Goal: Task Accomplishment & Management: Manage account settings

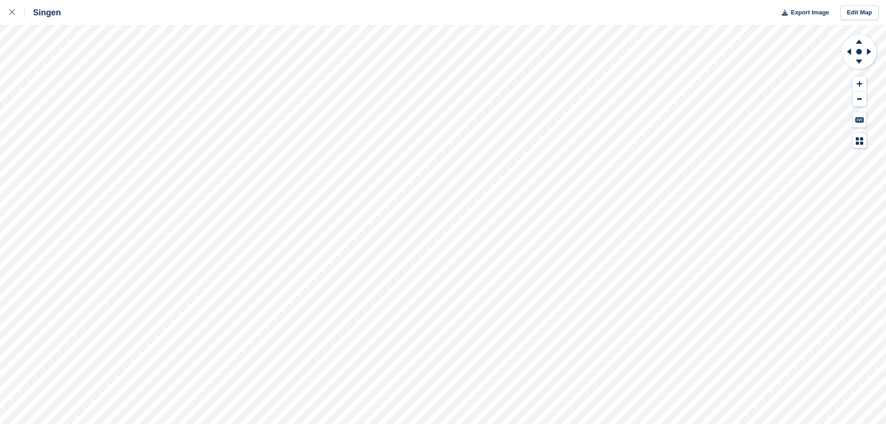
click at [857, 45] on icon at bounding box center [859, 40] width 24 height 12
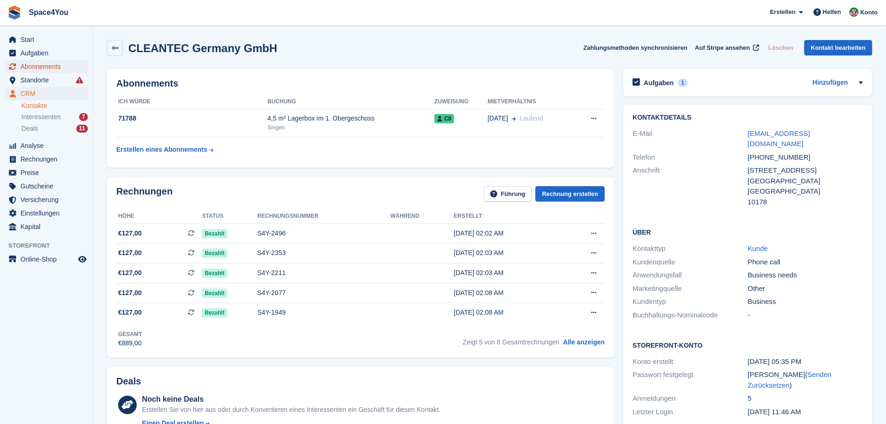
click at [65, 66] on span "Abonnements" at bounding box center [48, 66] width 56 height 13
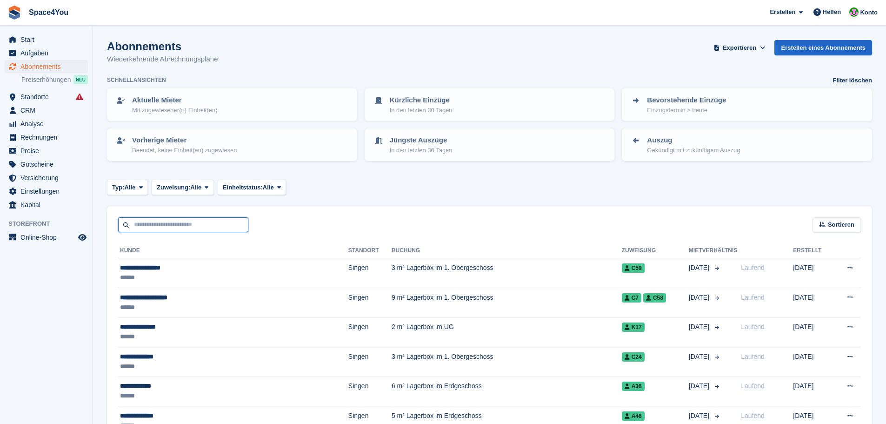
click at [157, 227] on input "text" at bounding box center [183, 224] width 130 height 15
click at [146, 230] on input "text" at bounding box center [183, 224] width 130 height 15
type input "******"
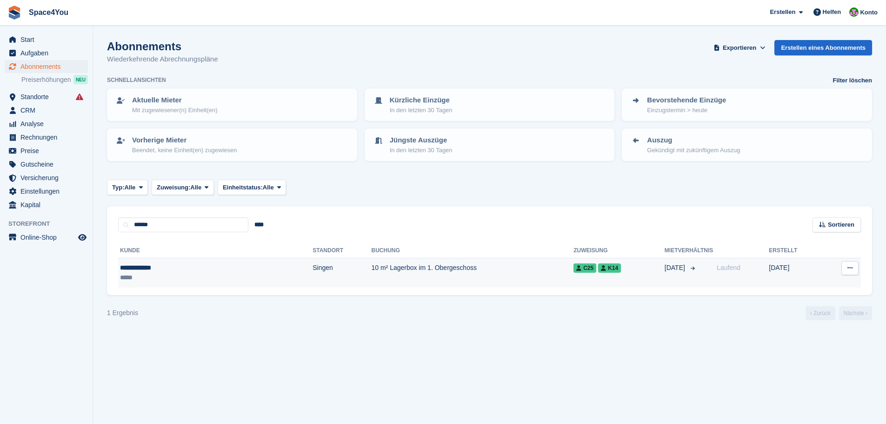
click at [136, 274] on div "*****" at bounding box center [170, 277] width 100 height 10
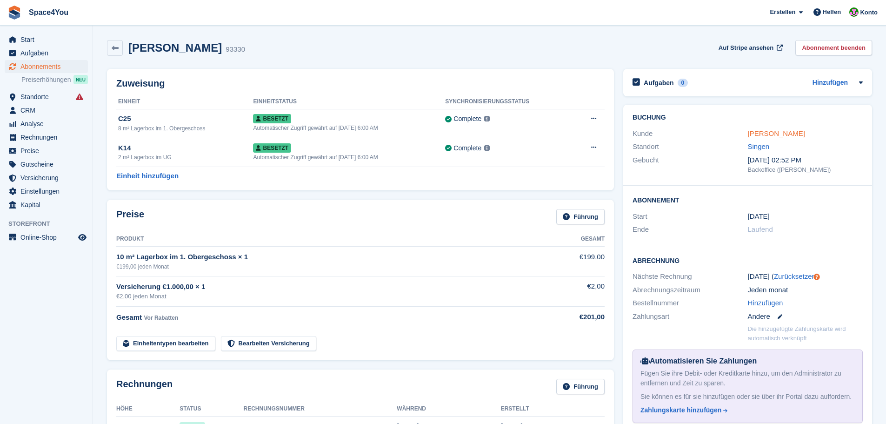
click at [765, 131] on link "Dieter Kutsch" at bounding box center [776, 133] width 57 height 8
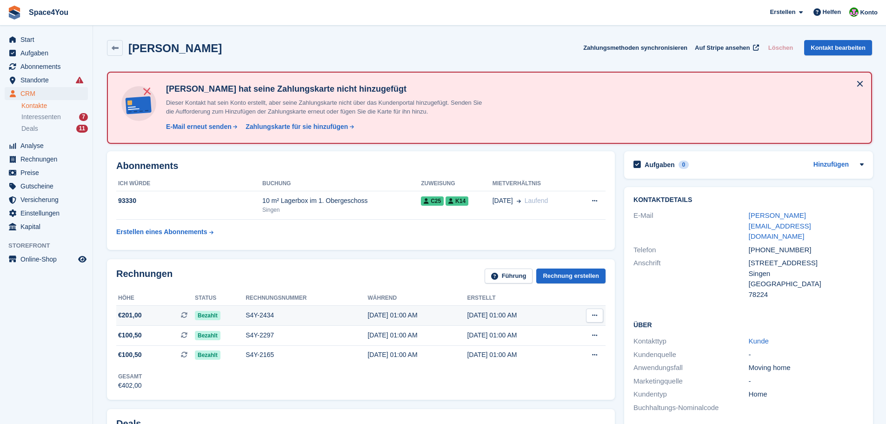
click at [292, 319] on div "S4Y-2434" at bounding box center [307, 315] width 122 height 10
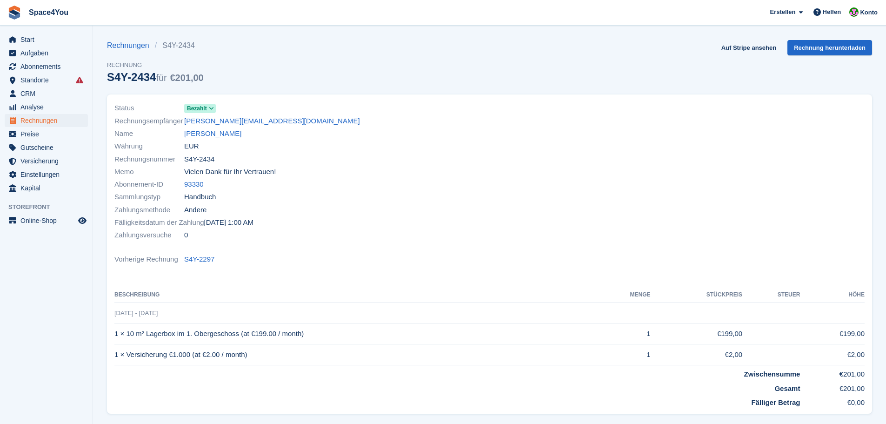
drag, startPoint x: 255, startPoint y: 355, endPoint x: 104, endPoint y: 319, distance: 155.3
click at [104, 319] on div "Status Bezahlt Rechnungsempfänger dieter.kutsch@gmx.de Name Dieter Kutsch Währu…" at bounding box center [489, 256] width 776 height 335
click at [271, 397] on td "Fälliger Betrag" at bounding box center [456, 400] width 685 height 14
click at [219, 130] on link "[PERSON_NAME]" at bounding box center [212, 133] width 57 height 11
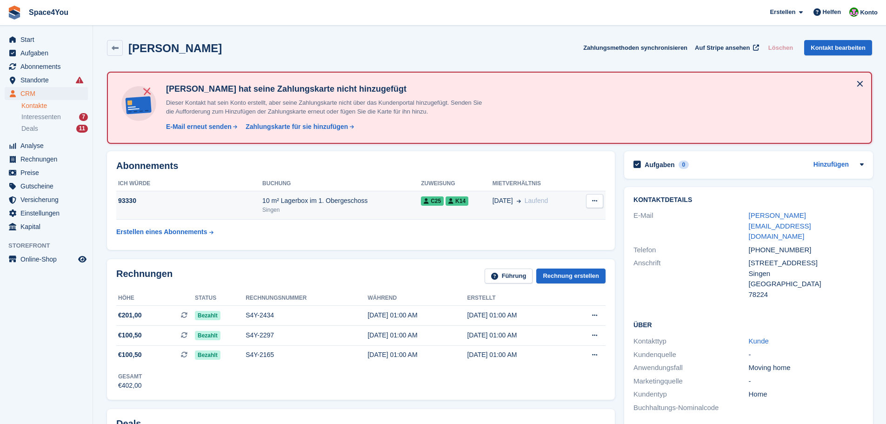
click at [558, 213] on td "01 Jul Laufend" at bounding box center [534, 205] width 84 height 28
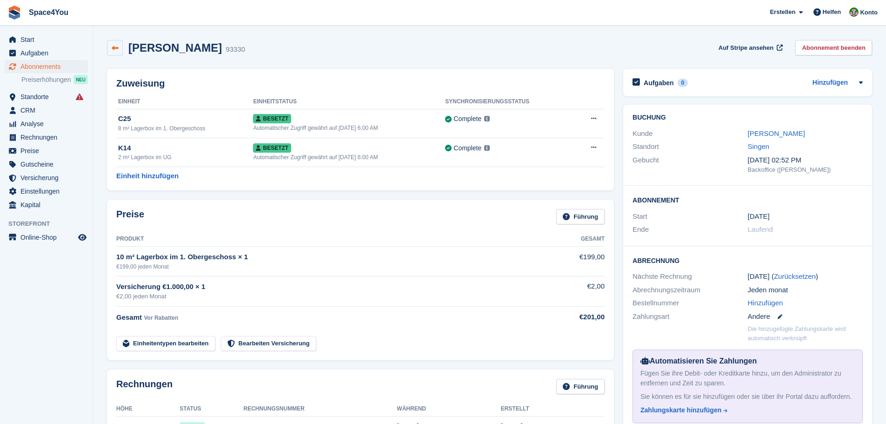
click at [111, 55] on link at bounding box center [115, 48] width 16 height 16
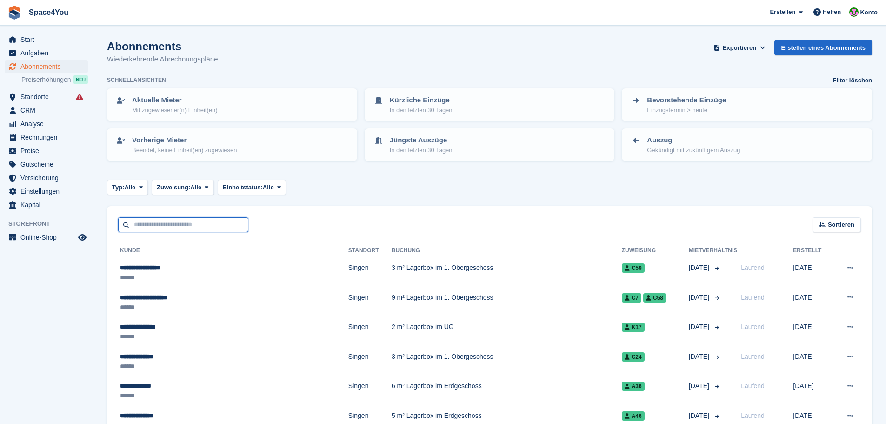
click at [171, 231] on input "text" at bounding box center [183, 224] width 130 height 15
type input "****"
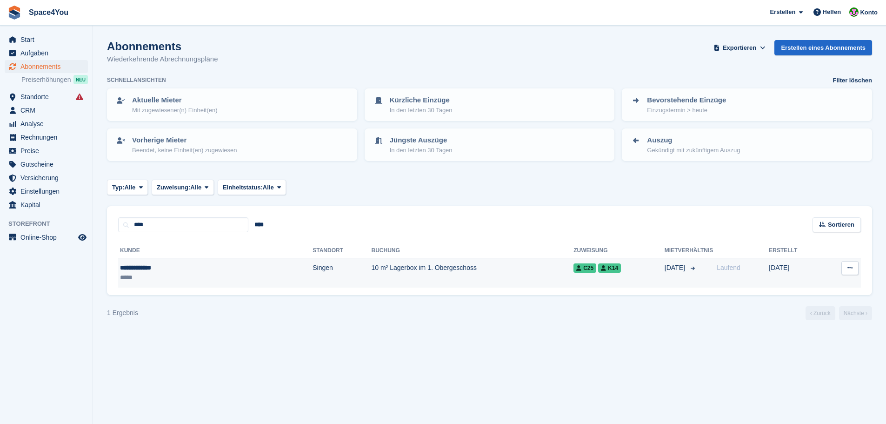
click at [156, 274] on div "*****" at bounding box center [170, 277] width 100 height 10
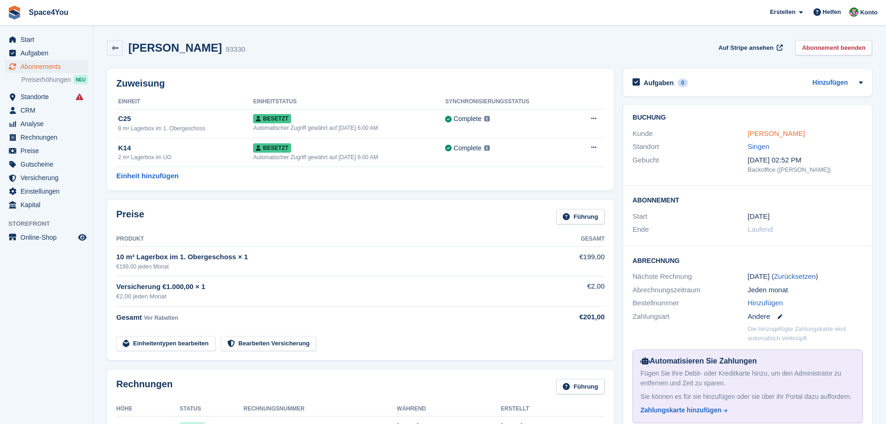
click at [777, 134] on link "[PERSON_NAME]" at bounding box center [776, 133] width 57 height 8
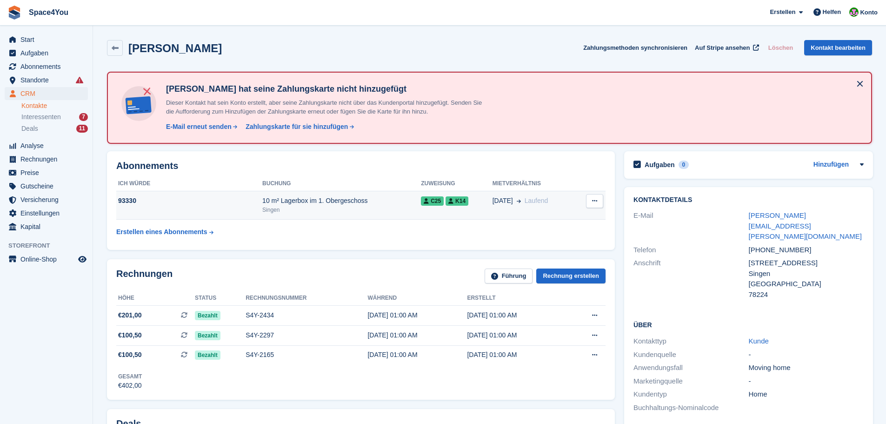
click at [227, 209] on td "93330" at bounding box center [189, 205] width 146 height 28
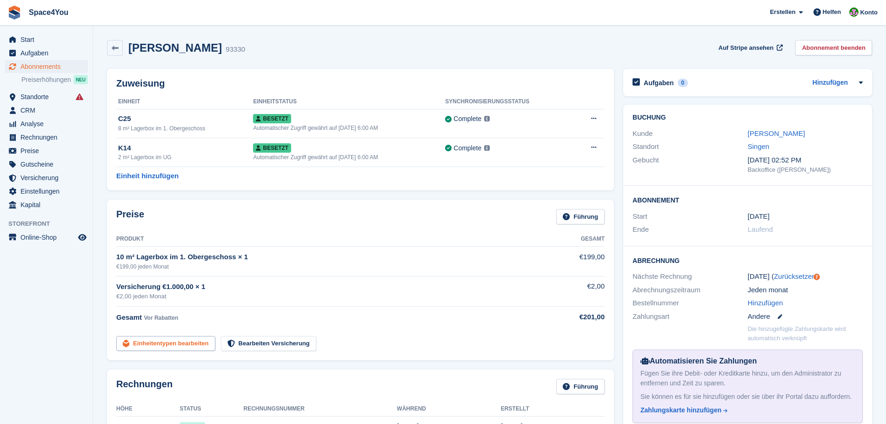
click at [185, 339] on link "Einheitentypen bearbeiten" at bounding box center [165, 343] width 99 height 15
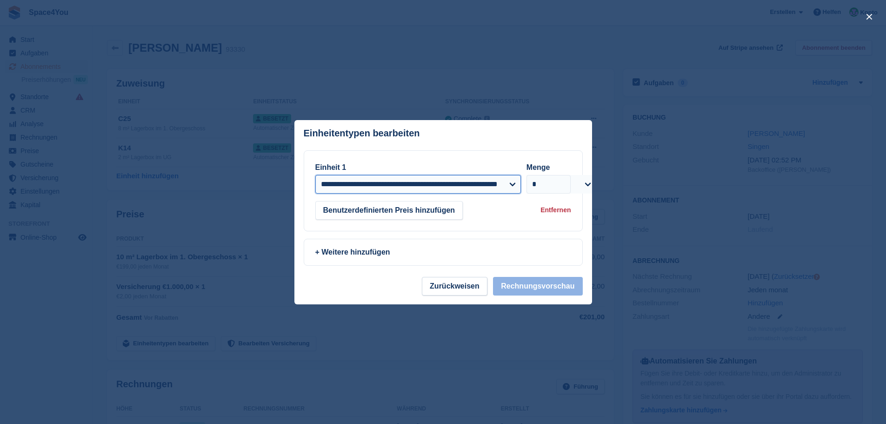
click at [376, 179] on select "**********" at bounding box center [418, 184] width 206 height 19
select select "*****"
click at [315, 175] on select "**********" at bounding box center [418, 184] width 206 height 19
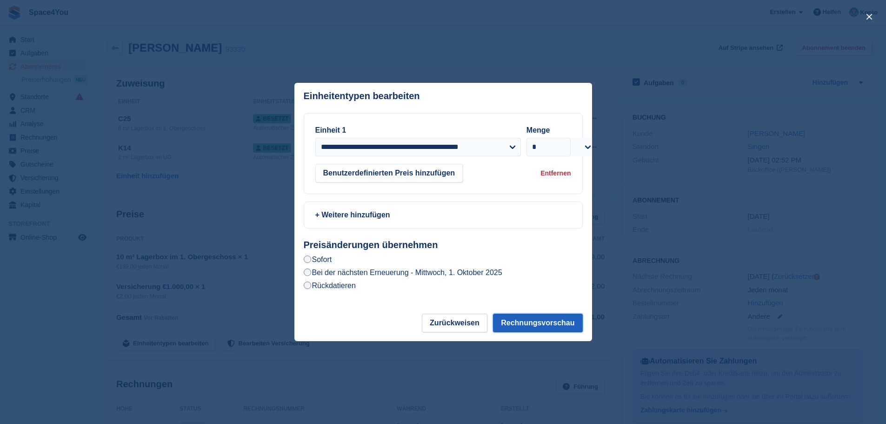
click at [541, 323] on button "Rechnungsvorschau" at bounding box center [537, 322] width 89 height 19
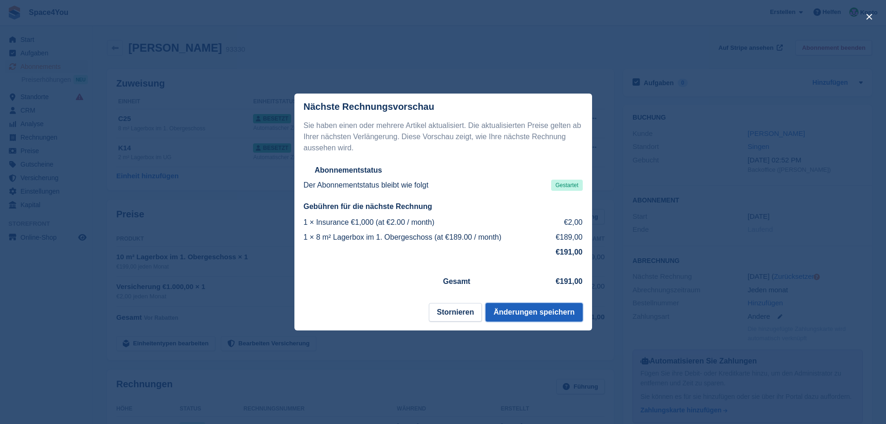
click at [541, 312] on button "Änderungen speichern" at bounding box center [533, 312] width 97 height 19
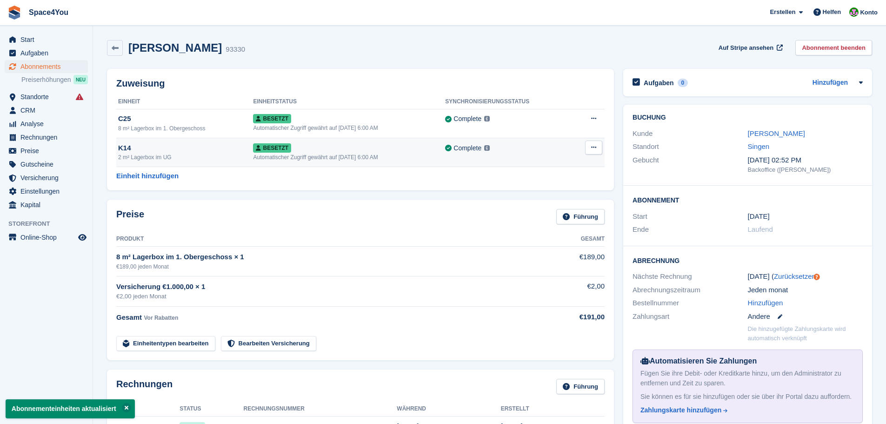
click at [592, 151] on button at bounding box center [593, 147] width 17 height 14
click at [571, 186] on p "Zuordnung aufheben" at bounding box center [557, 185] width 81 height 12
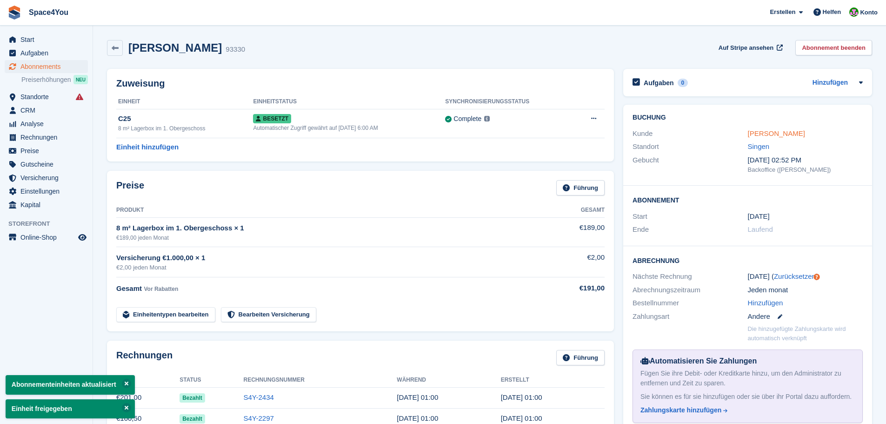
click at [788, 132] on link "Dieter Kutsch" at bounding box center [776, 133] width 57 height 8
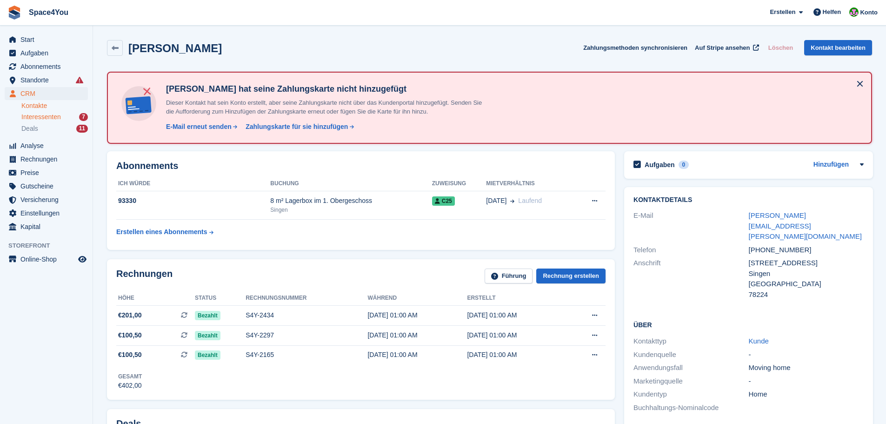
click at [40, 112] on link "Interessenten 7" at bounding box center [54, 117] width 66 height 10
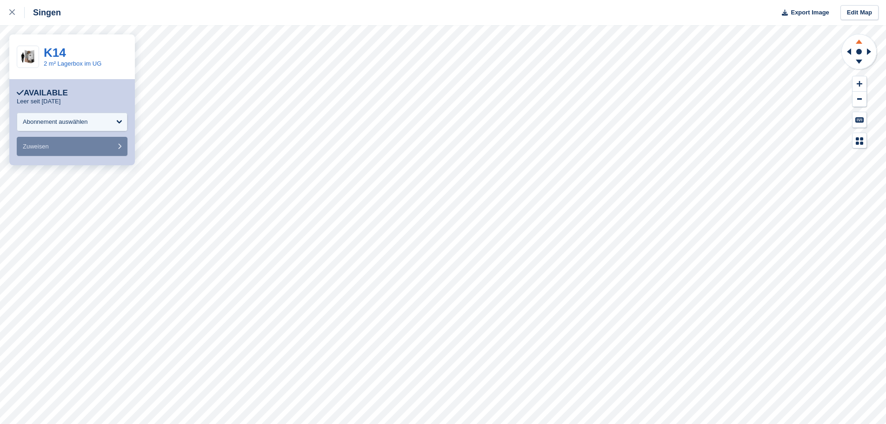
click at [864, 43] on icon at bounding box center [859, 40] width 24 height 12
click at [858, 59] on icon at bounding box center [859, 63] width 24 height 12
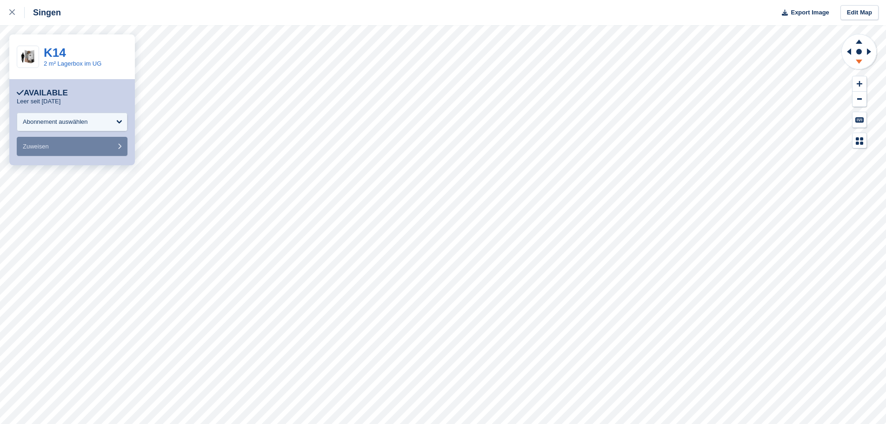
click at [858, 59] on icon at bounding box center [859, 63] width 24 height 12
click at [859, 60] on icon at bounding box center [859, 62] width 7 height 4
click at [866, 53] on icon at bounding box center [870, 52] width 12 height 24
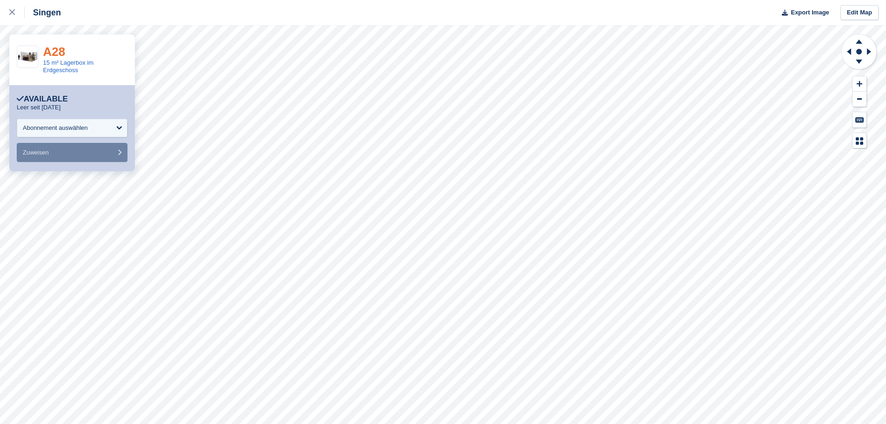
click at [62, 53] on link "A28" at bounding box center [54, 52] width 22 height 14
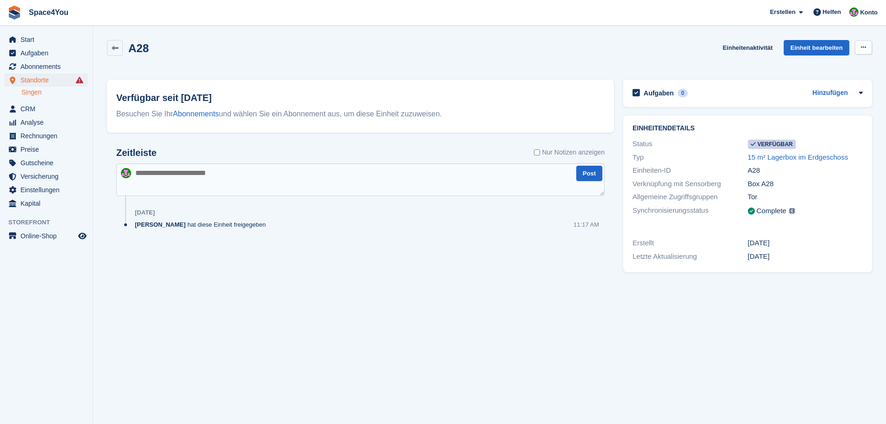
click at [858, 47] on button at bounding box center [863, 47] width 17 height 14
click at [850, 67] on p "Nicht verfügbar machen" at bounding box center [827, 70] width 81 height 20
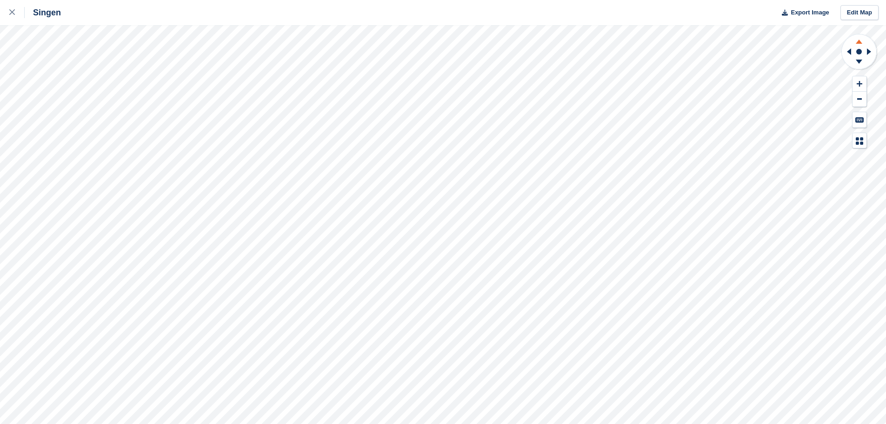
click at [861, 43] on icon at bounding box center [859, 42] width 7 height 4
click at [868, 50] on icon at bounding box center [869, 51] width 4 height 7
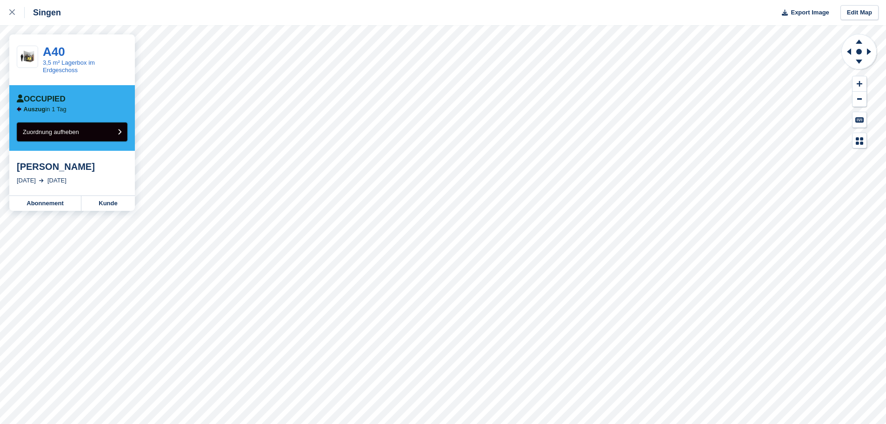
click at [104, 134] on button "Zuordnung aufheben" at bounding box center [72, 131] width 111 height 19
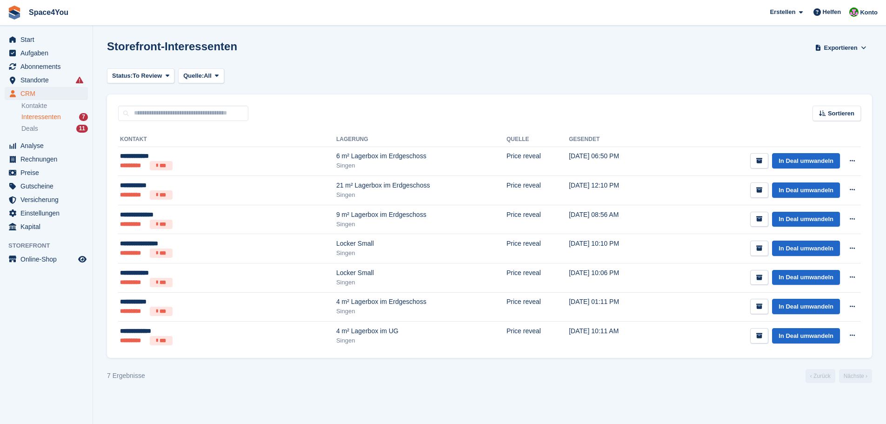
click at [53, 115] on span "Interessenten" at bounding box center [41, 117] width 40 height 9
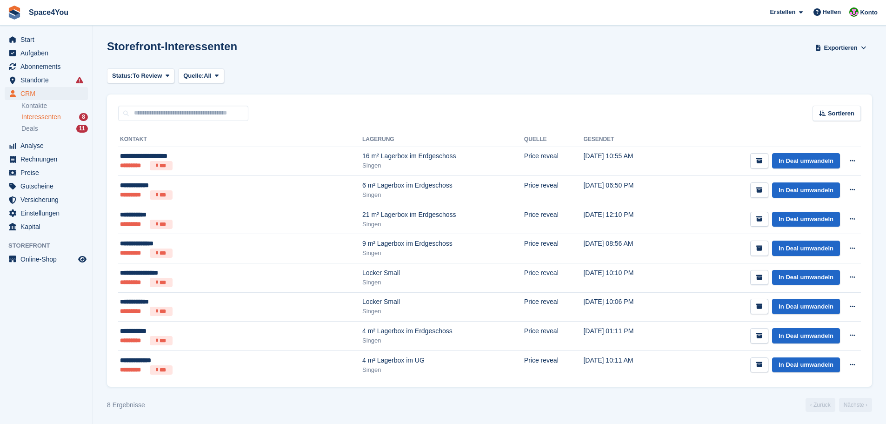
scroll to position [2, 0]
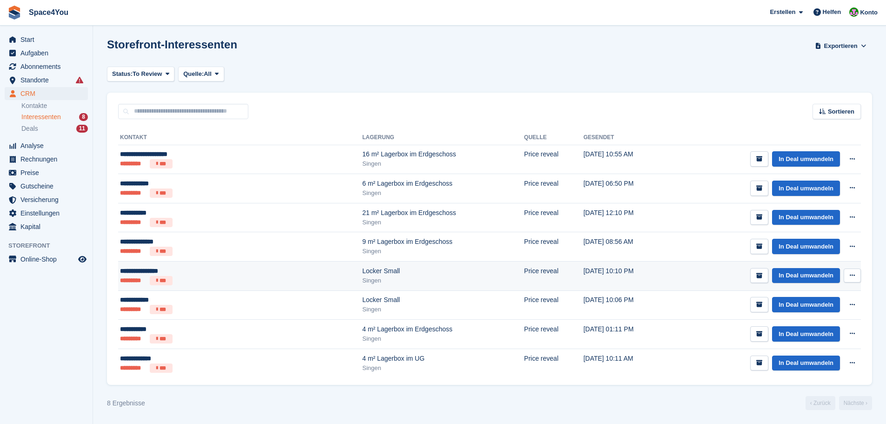
click at [848, 278] on button at bounding box center [852, 275] width 17 height 14
click at [821, 323] on p "Interessenten löschen" at bounding box center [816, 325] width 81 height 12
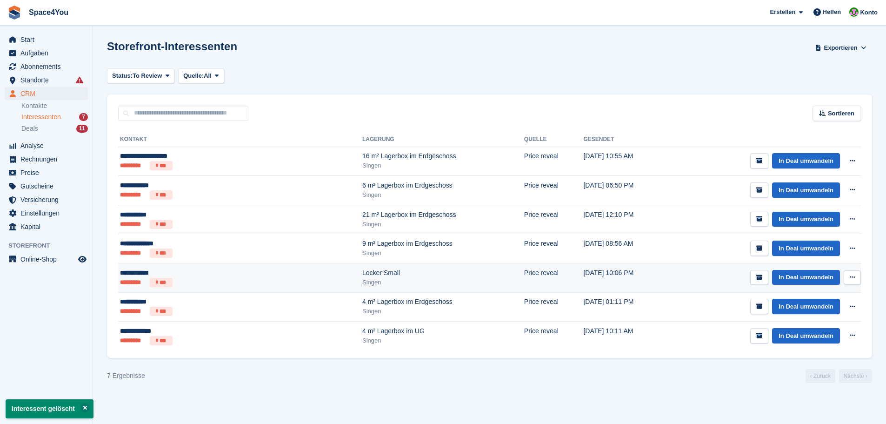
scroll to position [0, 0]
click at [852, 278] on icon at bounding box center [852, 277] width 5 height 6
click at [794, 327] on p "Interessenten löschen" at bounding box center [816, 327] width 81 height 12
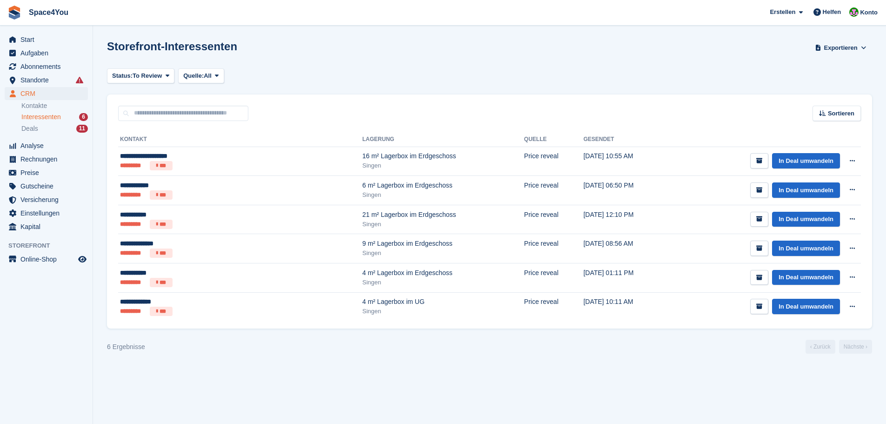
click at [314, 53] on div "Storefront-Interessenten Exportieren Exportieren Interessenten Exportieren Sie …" at bounding box center [489, 53] width 765 height 27
click at [56, 126] on div "Deals 11" at bounding box center [54, 128] width 66 height 9
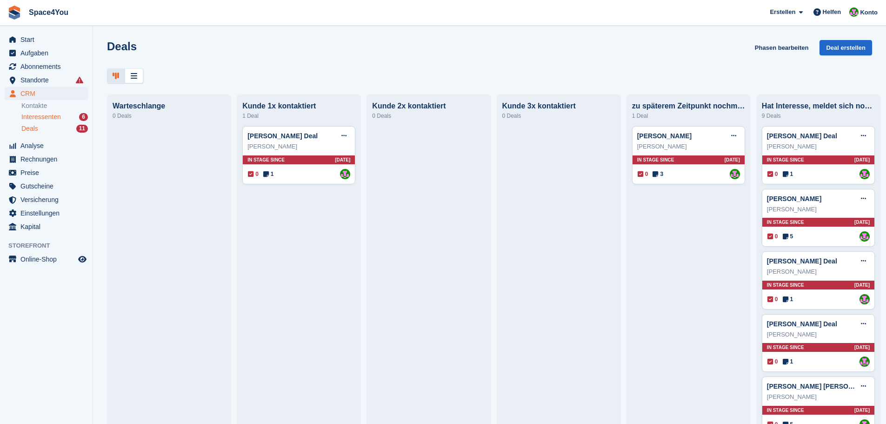
click at [60, 115] on span "Interessenten" at bounding box center [41, 117] width 40 height 9
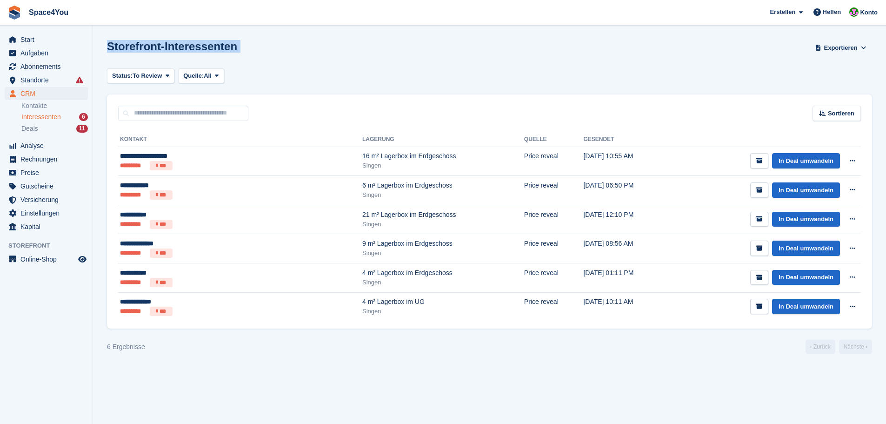
drag, startPoint x: 235, startPoint y: 72, endPoint x: 104, endPoint y: 49, distance: 133.6
click at [104, 49] on section "Storefront-Interessenten Exportieren Exportieren Interessenten Exportieren Sie …" at bounding box center [489, 212] width 793 height 424
click at [246, 32] on section "Storefront-Interessenten Exportieren Exportieren Interessenten Exportieren Sie …" at bounding box center [489, 212] width 793 height 424
click at [261, 68] on div "Status: To Review All Archived To Review Quelle: All All Incomplete booking Pri…" at bounding box center [489, 75] width 765 height 15
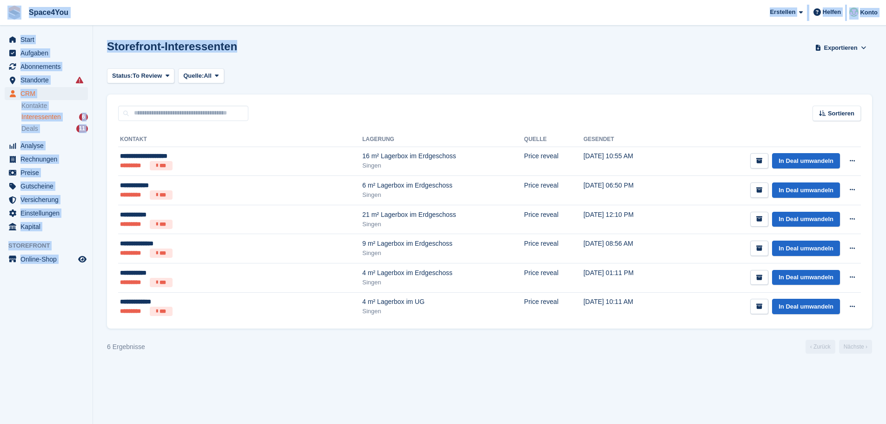
drag, startPoint x: 246, startPoint y: 53, endPoint x: 12, endPoint y: 17, distance: 236.6
click at [12, 17] on div "Space4You Erstellen Abonnement Rechnung Kontakt Deal Rabatt Seite Helfen Chat-S…" at bounding box center [443, 212] width 886 height 424
click at [300, 45] on div "Storefront-Interessenten Exportieren Exportieren Interessenten Exportieren Sie …" at bounding box center [489, 53] width 765 height 27
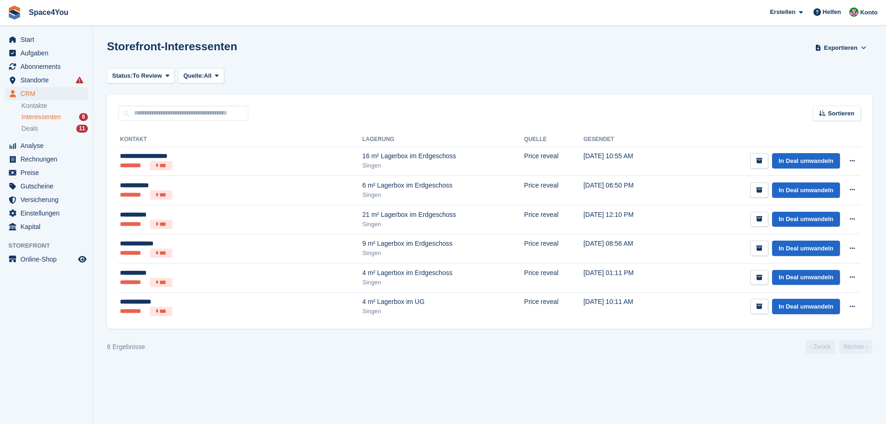
click at [300, 45] on div "Storefront-Interessenten Exportieren Exportieren Interessenten Exportieren Sie …" at bounding box center [489, 53] width 765 height 27
click at [302, 49] on div "Storefront-Interessenten Exportieren Exportieren Interessenten Exportieren Sie …" at bounding box center [489, 53] width 765 height 27
click at [36, 36] on span "Start" at bounding box center [48, 39] width 56 height 13
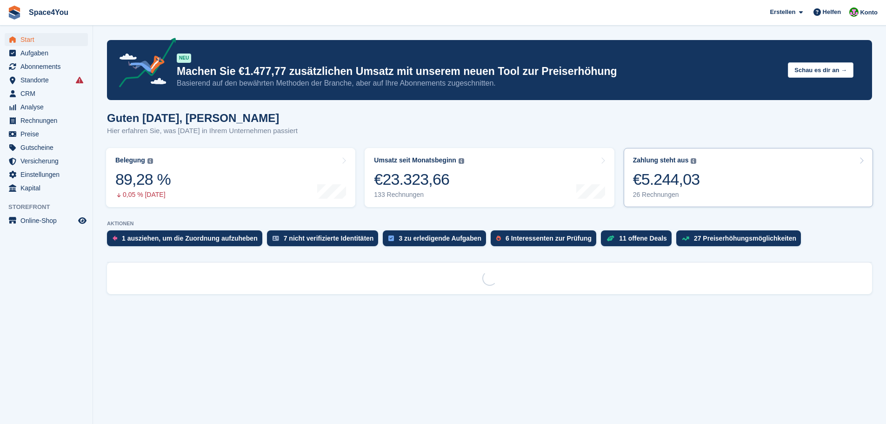
click at [715, 174] on link "Zahlung steht aus Der gesamte ausstehende Saldo aller offenen Rechnungen. €5.24…" at bounding box center [748, 177] width 249 height 59
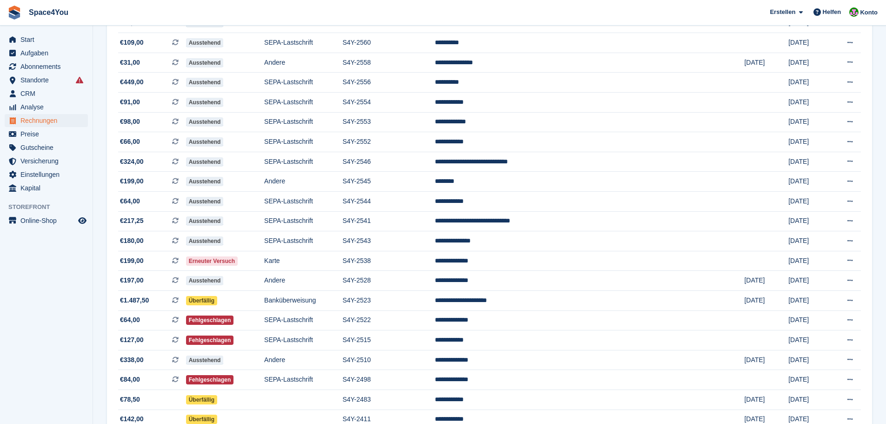
scroll to position [279, 0]
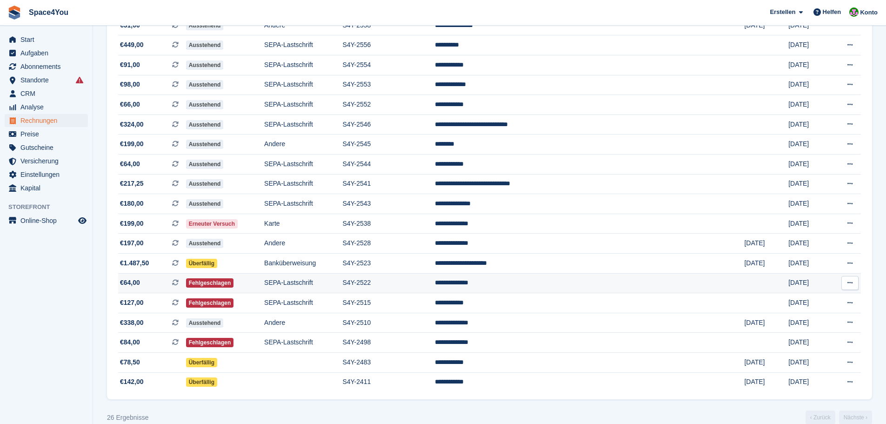
click at [435, 286] on td "S4Y-2522" at bounding box center [388, 283] width 93 height 20
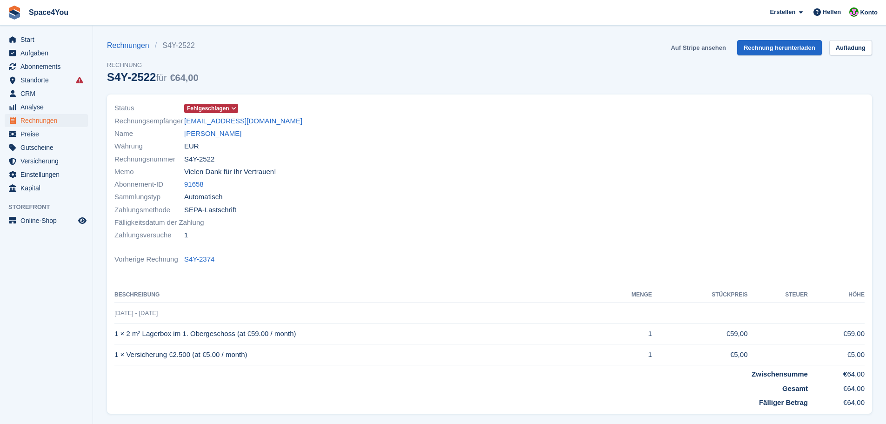
click at [696, 51] on link "Auf Stripe ansehen" at bounding box center [698, 47] width 62 height 15
click at [44, 42] on span "Start" at bounding box center [48, 39] width 56 height 13
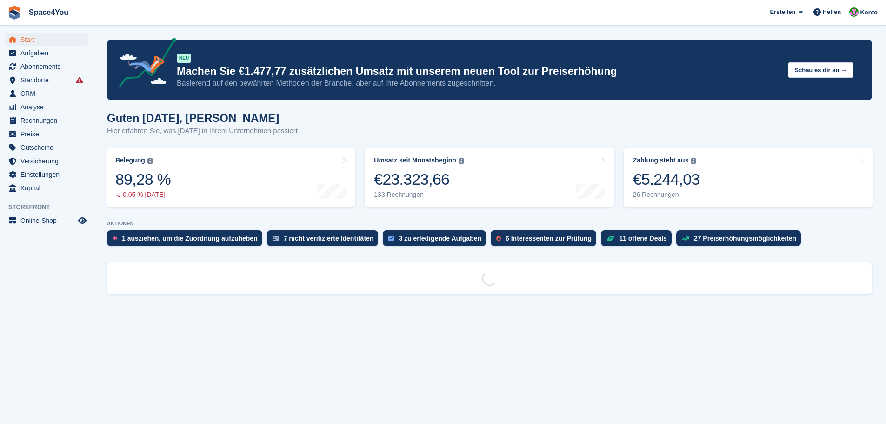
click at [741, 165] on link "Zahlung steht aus Der gesamte ausstehende Saldo aller offenen Rechnungen. €5.24…" at bounding box center [748, 177] width 249 height 59
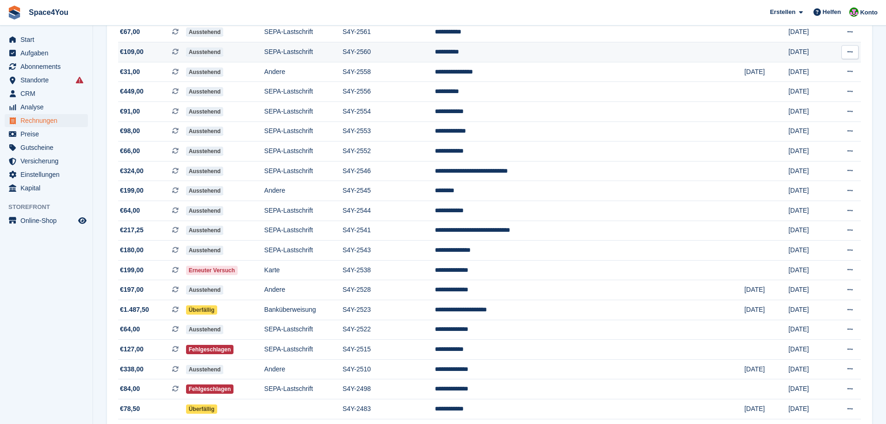
scroll to position [279, 0]
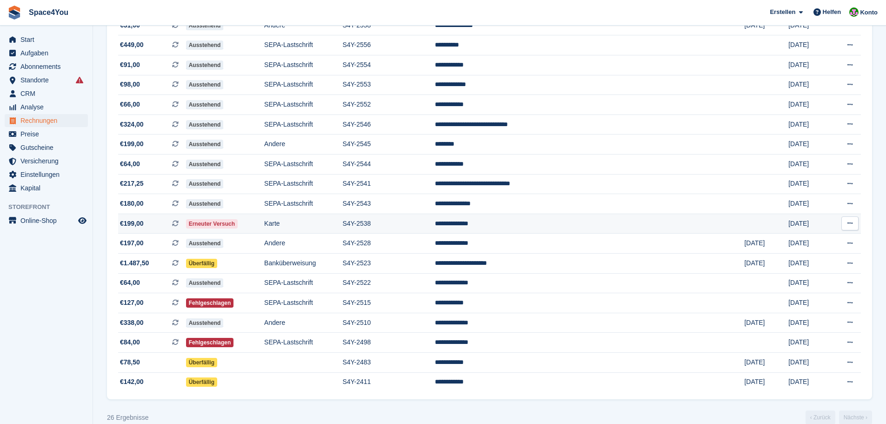
click at [435, 231] on td "S4Y-2538" at bounding box center [388, 223] width 93 height 20
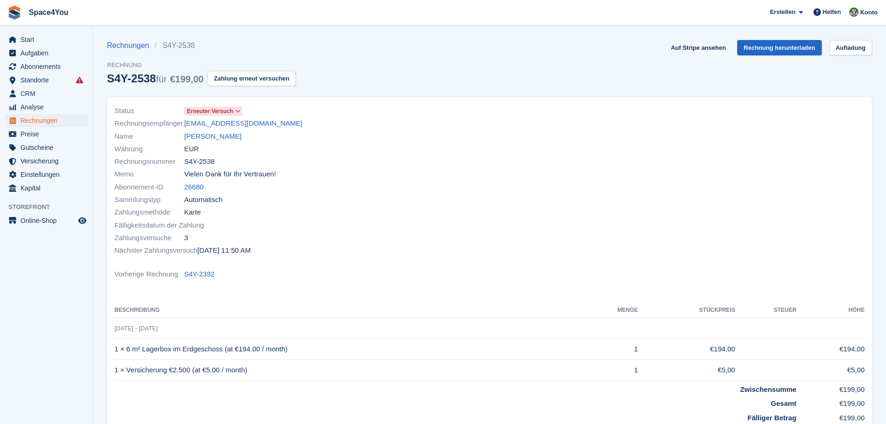
click at [698, 37] on section "Rechnungen S4Y-2538 Rechnung S4Y-2538 für €199,00 Zahlung erneut versuchen Auf …" at bounding box center [489, 279] width 793 height 558
click at [692, 53] on link "Auf Stripe ansehen" at bounding box center [698, 47] width 62 height 15
click at [40, 40] on span "Start" at bounding box center [48, 39] width 56 height 13
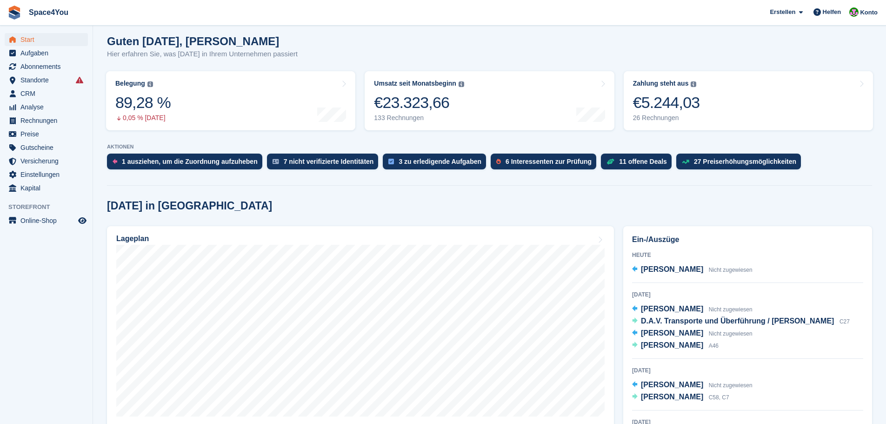
scroll to position [93, 0]
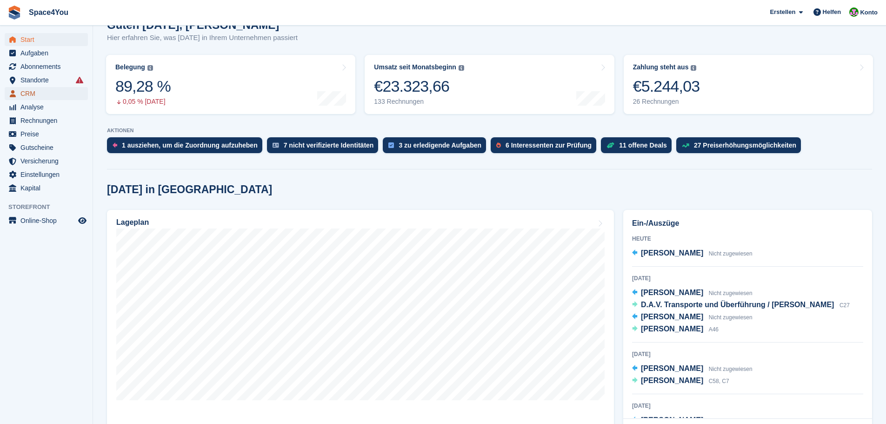
click at [44, 97] on span "CRM" at bounding box center [48, 93] width 56 height 13
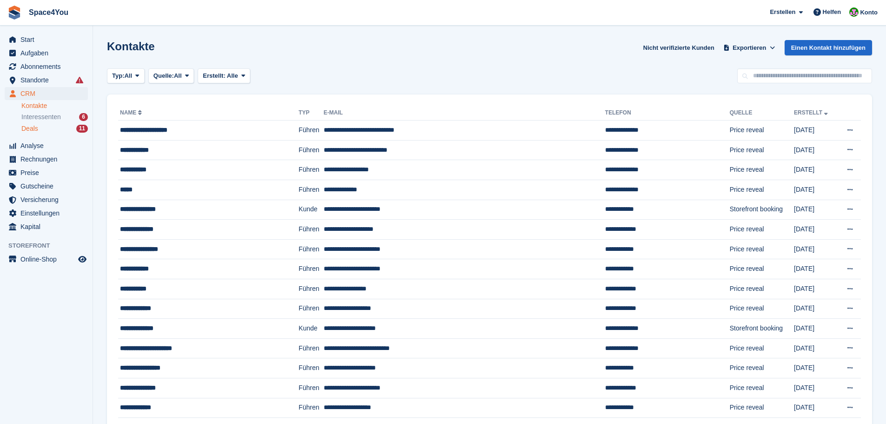
click at [48, 133] on div "Deals 11" at bounding box center [54, 128] width 66 height 9
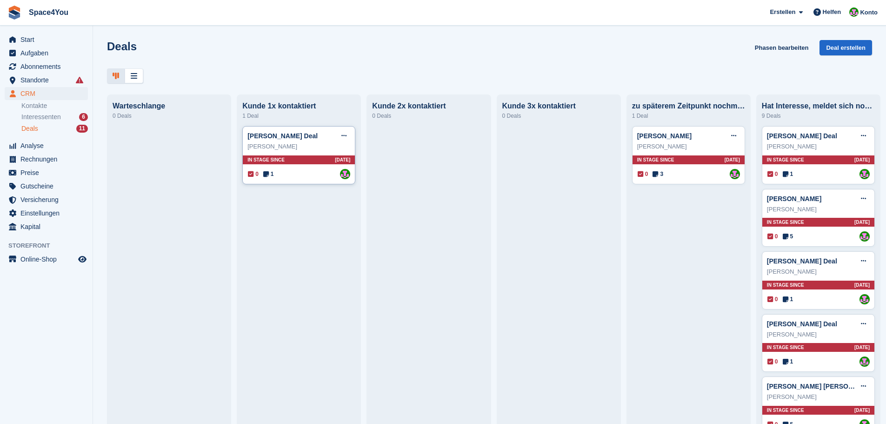
click at [317, 150] on div "[PERSON_NAME]" at bounding box center [298, 146] width 103 height 9
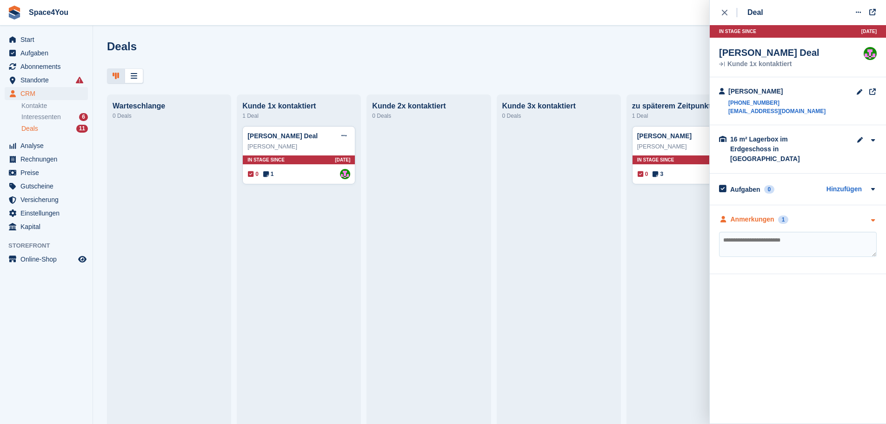
click at [842, 214] on div "Anmerkungen 1" at bounding box center [798, 219] width 158 height 10
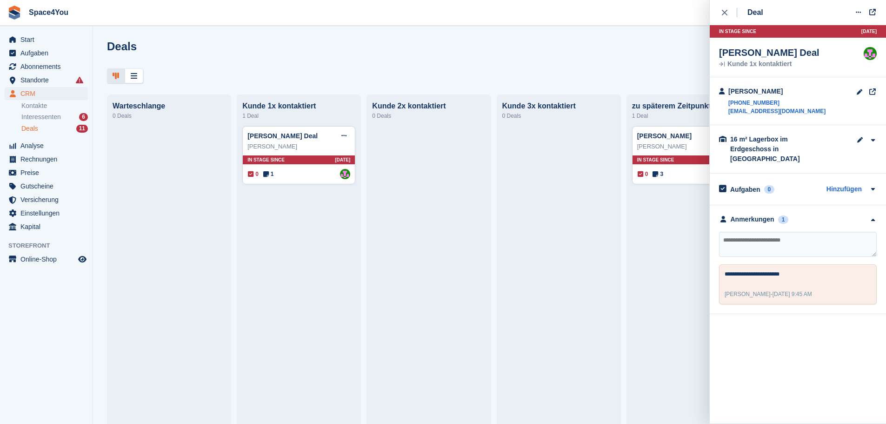
click at [828, 243] on textarea at bounding box center [798, 244] width 158 height 25
type textarea "**********"
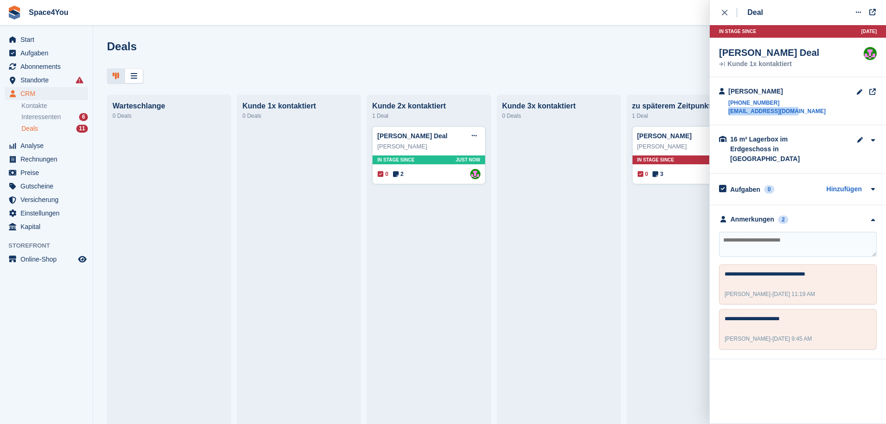
drag, startPoint x: 793, startPoint y: 111, endPoint x: 728, endPoint y: 120, distance: 65.8
click at [728, 120] on div "Daniel Jutzet +41796106612 danjutzet@bluewin.ch" at bounding box center [798, 101] width 176 height 48
copy link "danjutzet@bluewin.ch"
click at [439, 150] on div "Daniel Jutzet" at bounding box center [428, 146] width 103 height 9
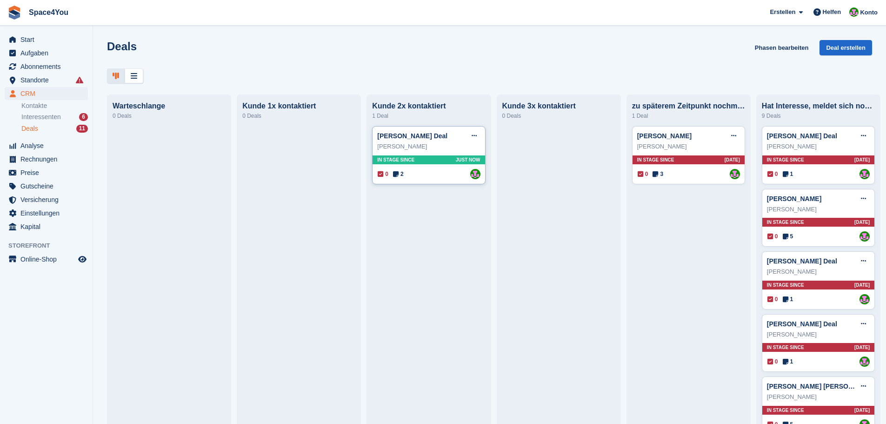
click at [439, 150] on div "Daniel Jutzet" at bounding box center [428, 146] width 103 height 9
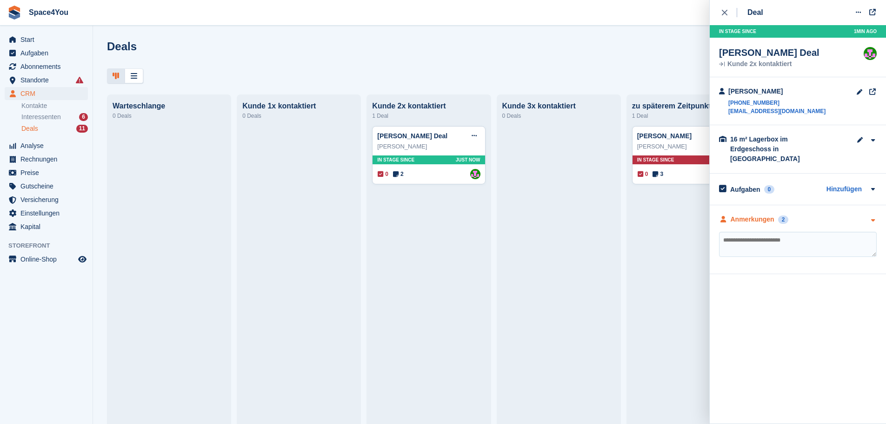
click at [859, 214] on div "Anmerkungen 2" at bounding box center [798, 219] width 158 height 10
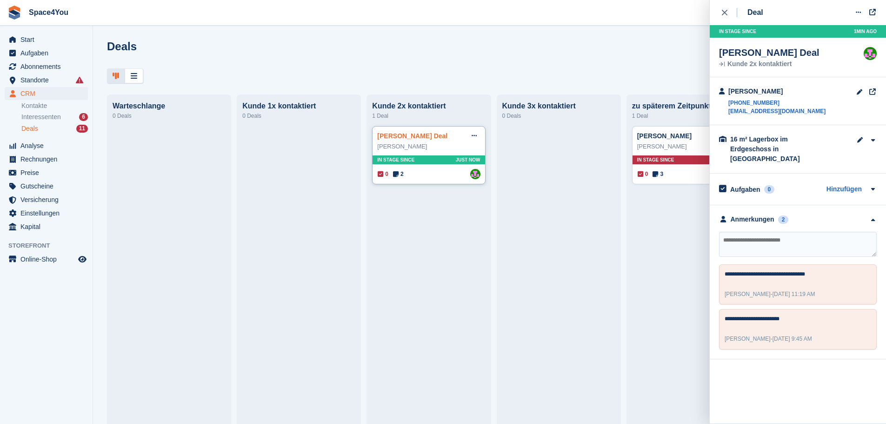
click at [409, 136] on link "Daniel Jutzet Deal" at bounding box center [412, 135] width 70 height 7
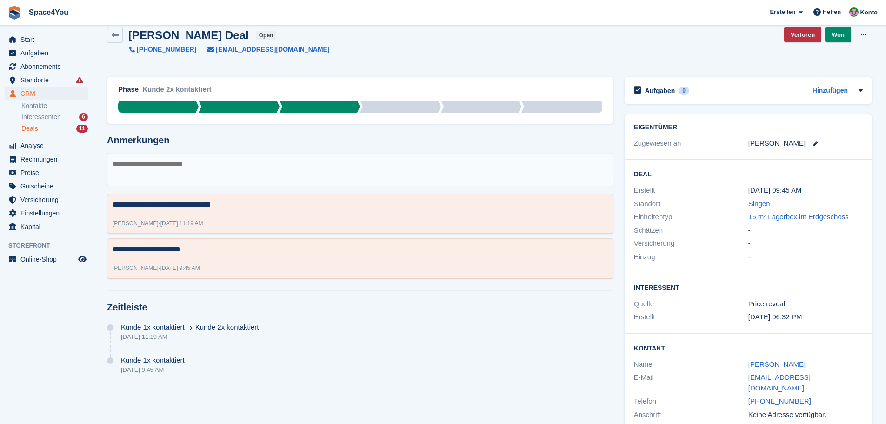
scroll to position [24, 0]
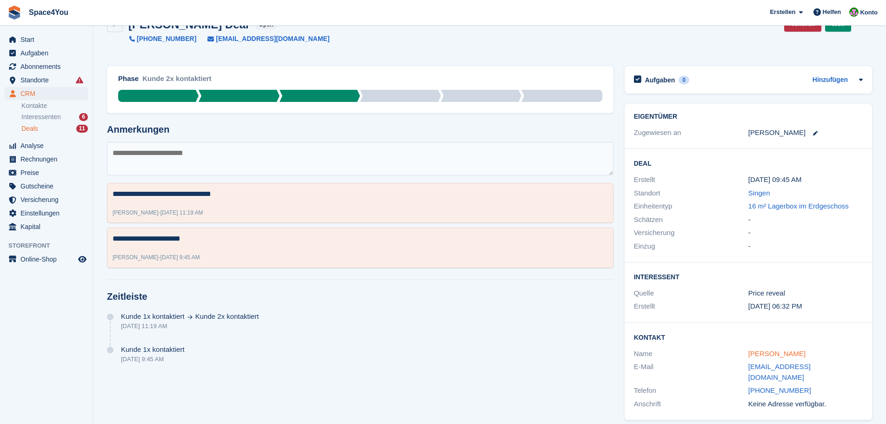
click at [763, 356] on link "Daniel Jutzet" at bounding box center [776, 353] width 57 height 8
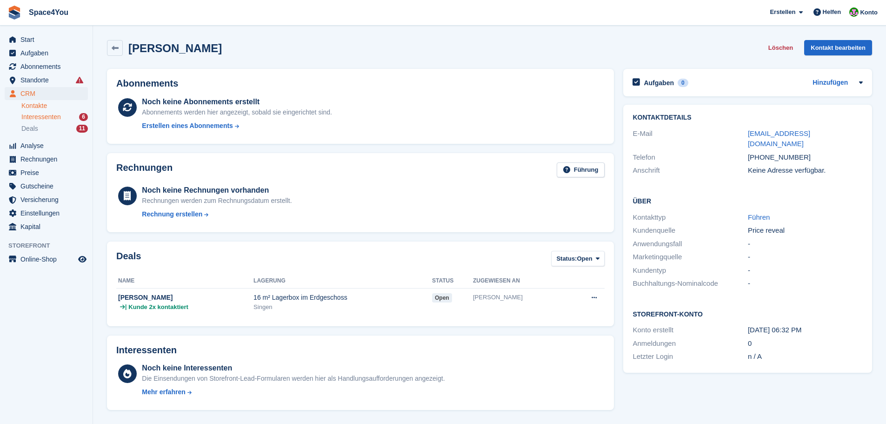
click at [69, 116] on div "Interessenten 6" at bounding box center [54, 117] width 66 height 9
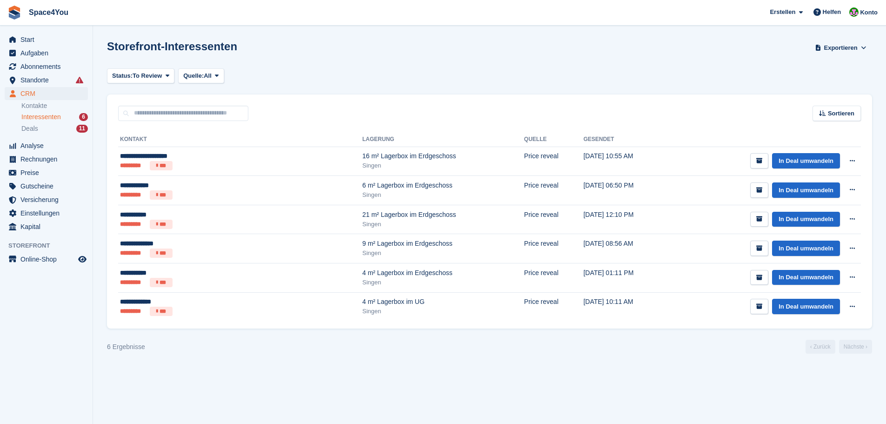
click at [389, 54] on div "Storefront-Interessenten Exportieren Exportieren Interessenten Exportieren Sie …" at bounding box center [489, 53] width 765 height 27
click at [298, 67] on section "Storefront-Interessenten Exportieren Exportieren Interessenten Exportieren Sie …" at bounding box center [489, 212] width 793 height 424
click at [309, 70] on div "Status: To Review All Archived To Review Quelle: All All Incomplete booking Pri…" at bounding box center [489, 75] width 765 height 15
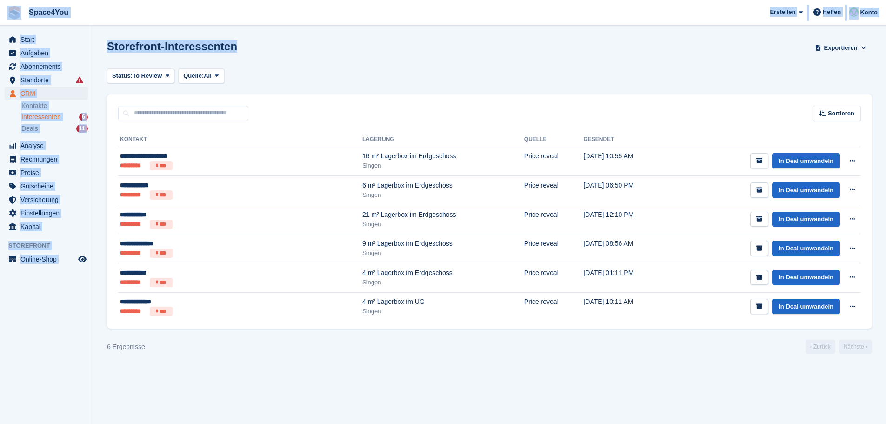
drag, startPoint x: 243, startPoint y: 52, endPoint x: 7, endPoint y: 10, distance: 240.0
click at [7, 10] on div "Space4You [GEOGRAPHIC_DATA] Abonnement Rechnung Kontakt Deal [GEOGRAPHIC_DATA] …" at bounding box center [443, 212] width 886 height 424
click at [139, 18] on span "Space4You [GEOGRAPHIC_DATA] Abonnement Rechnung Kontakt Deal [GEOGRAPHIC_DATA] …" at bounding box center [443, 12] width 886 height 25
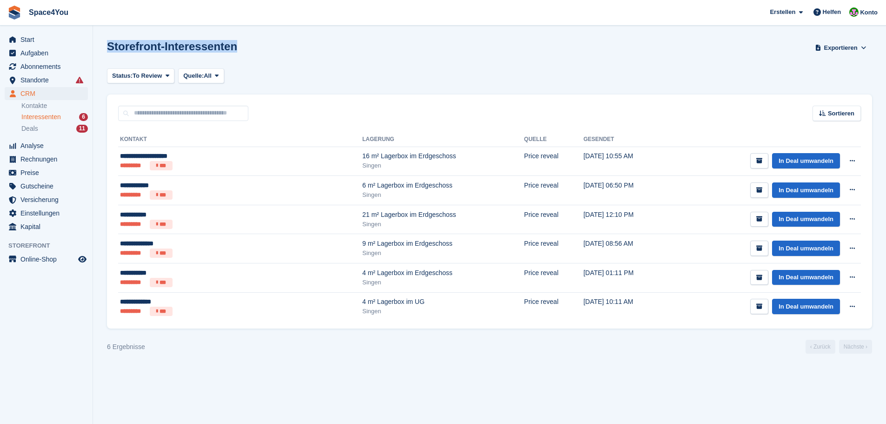
drag, startPoint x: 106, startPoint y: 48, endPoint x: 263, endPoint y: 53, distance: 156.3
click at [263, 53] on section "Storefront-Interessenten Exportieren Exportieren Interessenten Exportieren Sie …" at bounding box center [489, 212] width 793 height 424
click at [263, 53] on div "Storefront-Interessenten Exportieren Exportieren Interessenten Exportieren Sie …" at bounding box center [489, 53] width 765 height 27
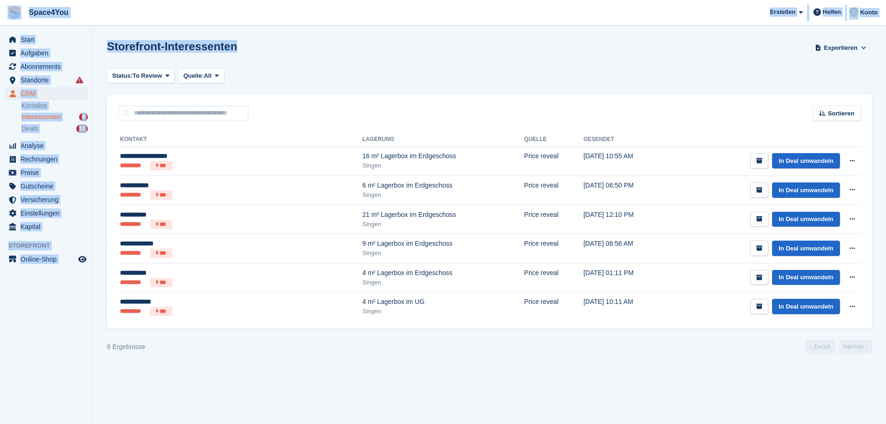
drag, startPoint x: 239, startPoint y: 40, endPoint x: 14, endPoint y: 17, distance: 226.2
click at [14, 17] on div "Space4You [GEOGRAPHIC_DATA] Abonnement Rechnung Kontakt Deal [GEOGRAPHIC_DATA] …" at bounding box center [443, 212] width 886 height 424
click at [206, 59] on div "Storefront-Interessenten Exportieren Exportieren Interessenten Exportieren Sie …" at bounding box center [489, 53] width 765 height 27
drag, startPoint x: 233, startPoint y: 52, endPoint x: 8, endPoint y: 20, distance: 226.9
click at [8, 20] on div "Space4You [GEOGRAPHIC_DATA] Abonnement Rechnung Kontakt Deal [GEOGRAPHIC_DATA] …" at bounding box center [443, 212] width 886 height 424
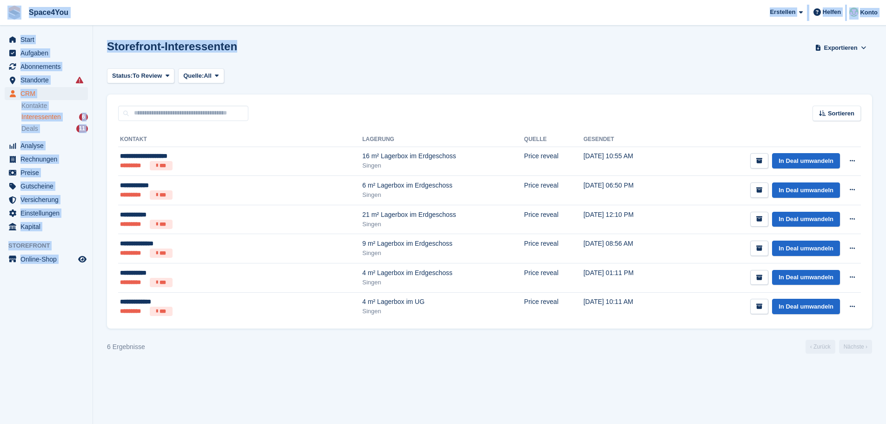
click at [151, 56] on div "Storefront-Interessenten Exportieren Exportieren Interessenten Exportieren Sie …" at bounding box center [489, 53] width 765 height 27
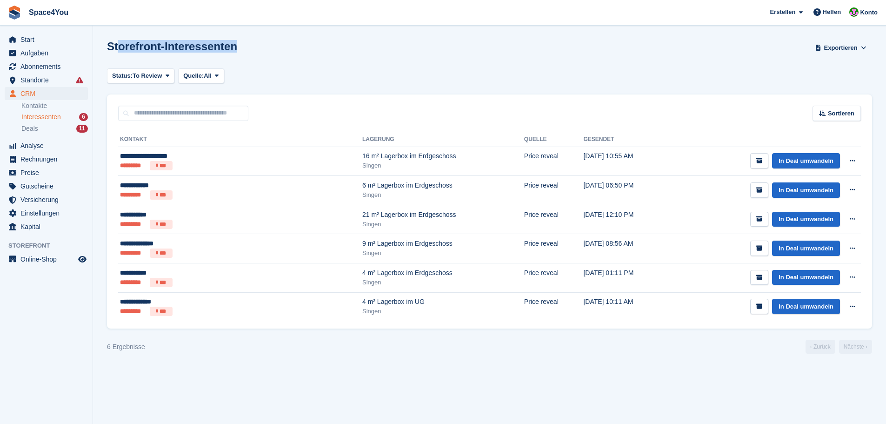
drag, startPoint x: 238, startPoint y: 47, endPoint x: 116, endPoint y: 40, distance: 122.6
click at [116, 40] on div "Storefront-Interessenten Exportieren Exportieren Interessenten Exportieren Sie …" at bounding box center [489, 53] width 765 height 27
click at [116, 40] on h1 "Storefront-Interessenten" at bounding box center [172, 46] width 130 height 13
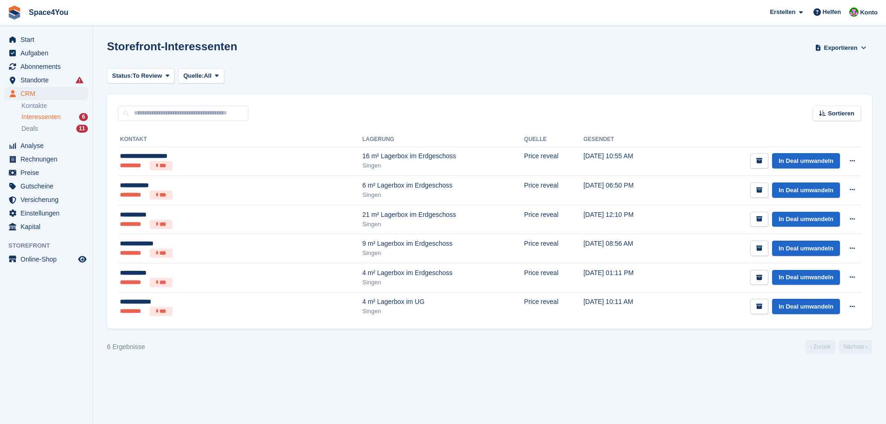
click at [172, 47] on h1 "Storefront-Interessenten" at bounding box center [172, 46] width 130 height 13
click at [310, 53] on div "Storefront-Interessenten Exportieren Exportieren Interessenten Exportieren Sie …" at bounding box center [489, 53] width 765 height 27
drag, startPoint x: 213, startPoint y: 47, endPoint x: 119, endPoint y: 38, distance: 94.4
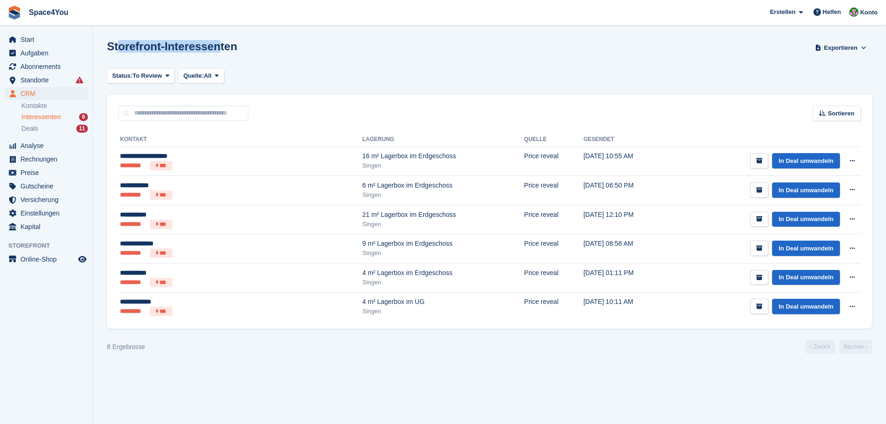
click at [119, 38] on section "Storefront-Interessenten Exportieren Exportieren Interessenten Exportieren Sie …" at bounding box center [489, 212] width 793 height 424
click at [520, 404] on section "Storefront-Interessenten Exportieren Exportieren Interessenten Exportieren Sie …" at bounding box center [489, 212] width 793 height 424
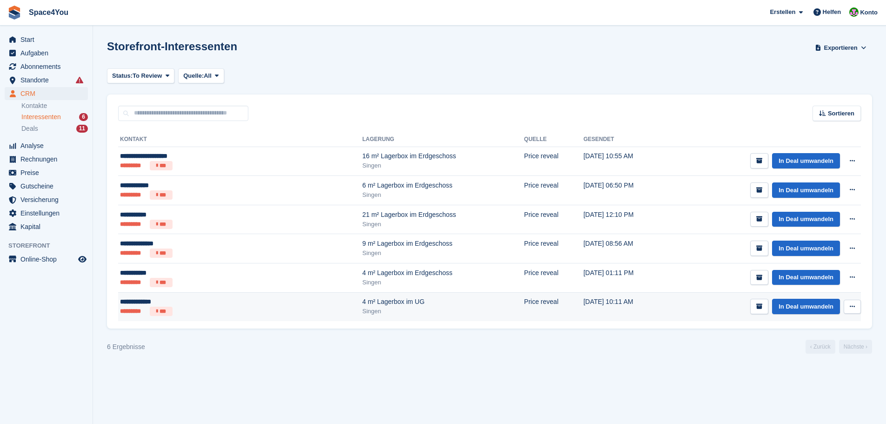
click at [211, 311] on ul "********* ***" at bounding box center [190, 310] width 140 height 9
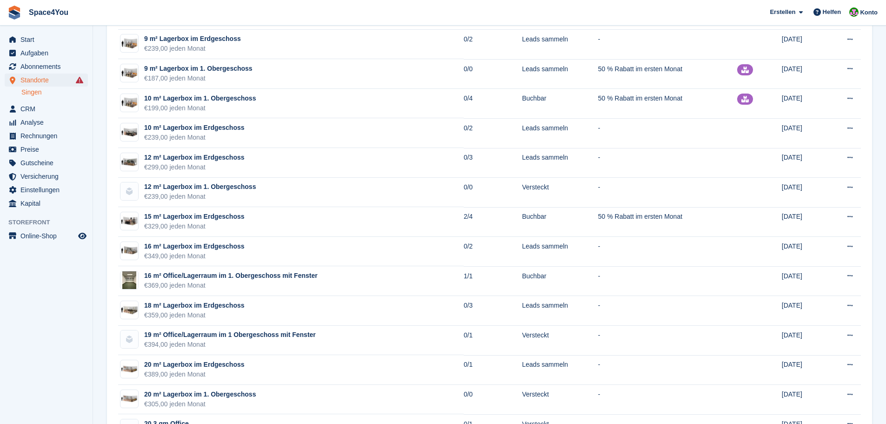
scroll to position [930, 0]
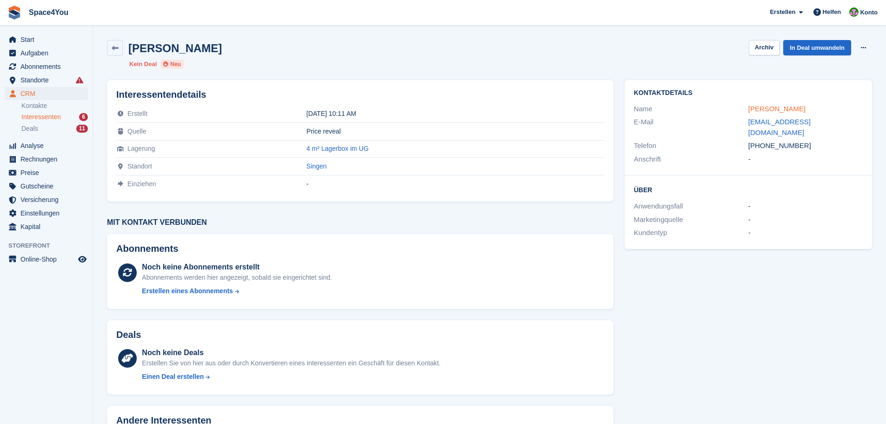
click at [773, 108] on link "[PERSON_NAME]" at bounding box center [776, 109] width 57 height 8
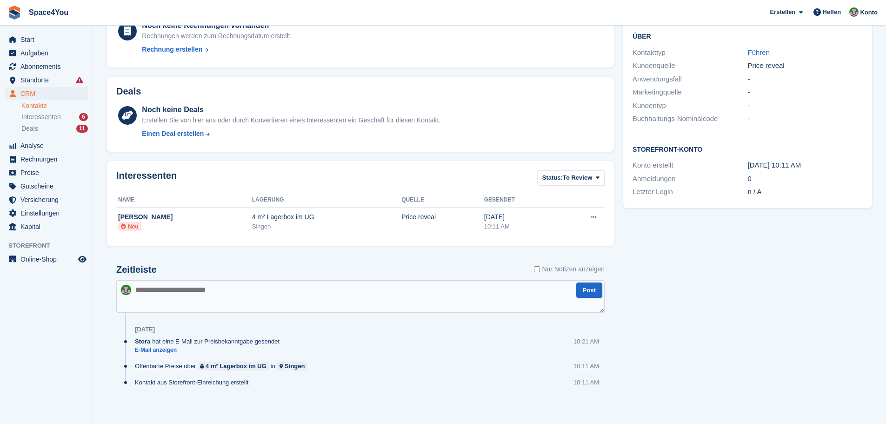
scroll to position [168, 0]
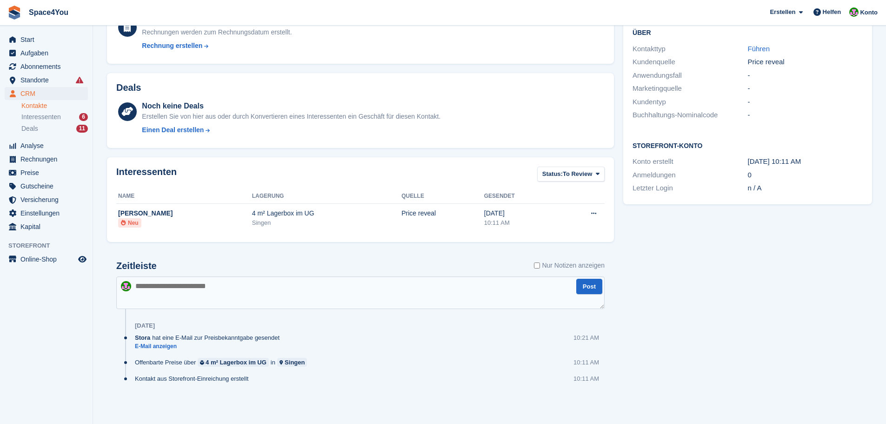
click at [231, 299] on textarea at bounding box center [360, 292] width 488 height 33
type textarea "**********"
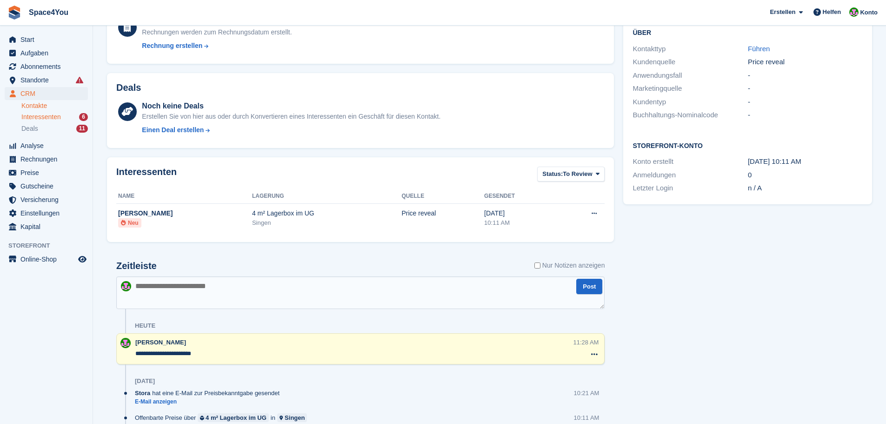
click at [53, 116] on span "Interessenten" at bounding box center [41, 117] width 40 height 9
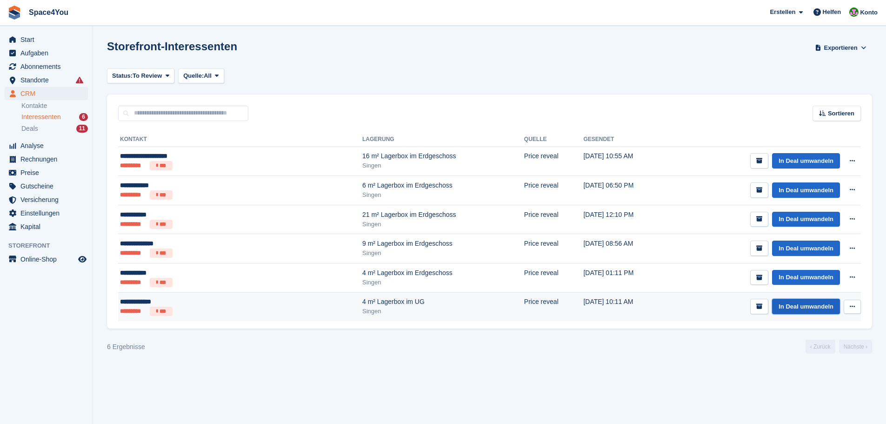
click at [817, 307] on link "In Deal umwandeln" at bounding box center [806, 306] width 68 height 15
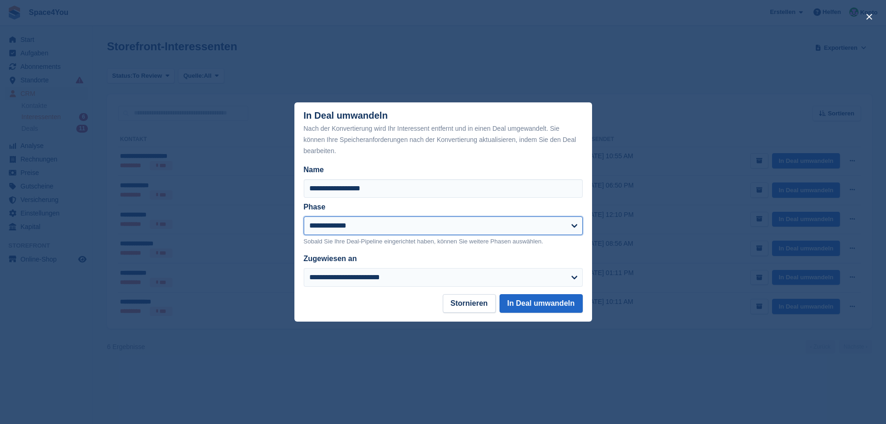
click at [428, 223] on select "**********" at bounding box center [443, 225] width 279 height 19
select select "****"
click at [304, 217] on select "**********" at bounding box center [443, 225] width 279 height 19
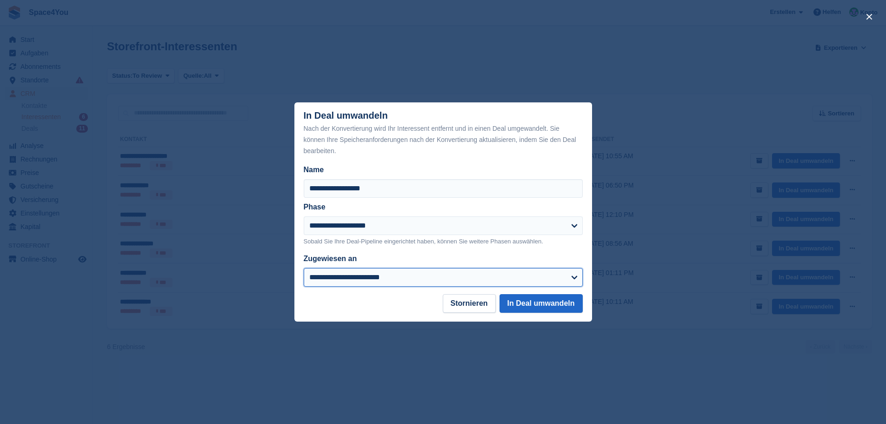
click at [385, 277] on select "**********" at bounding box center [443, 277] width 279 height 19
click at [304, 269] on select "**********" at bounding box center [443, 277] width 279 height 19
click at [359, 279] on select "**********" at bounding box center [443, 277] width 279 height 19
select select "****"
click at [304, 269] on select "**********" at bounding box center [443, 277] width 279 height 19
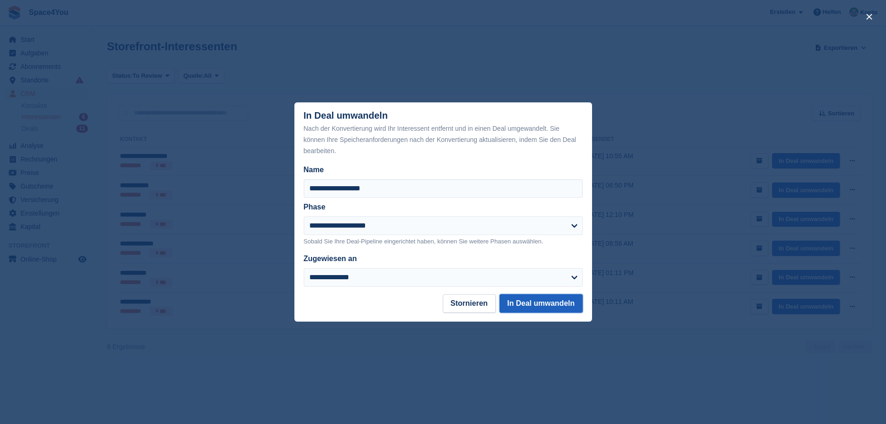
click at [523, 304] on button "In Deal umwandeln" at bounding box center [540, 303] width 83 height 19
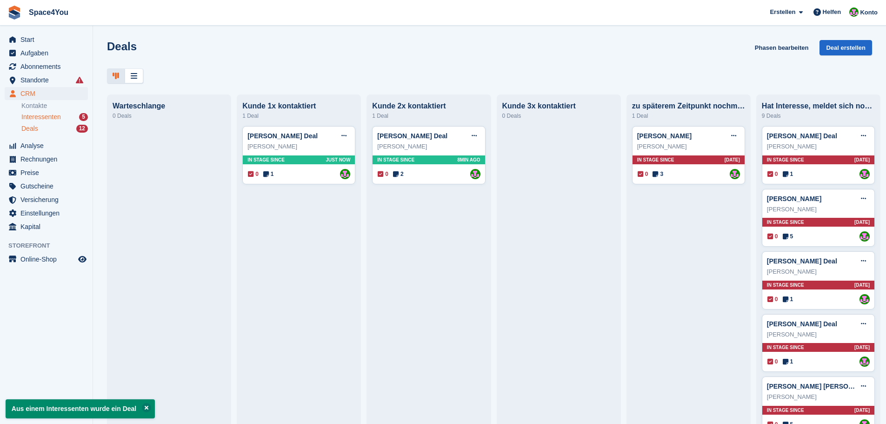
click at [61, 121] on span "Interessenten" at bounding box center [41, 117] width 40 height 9
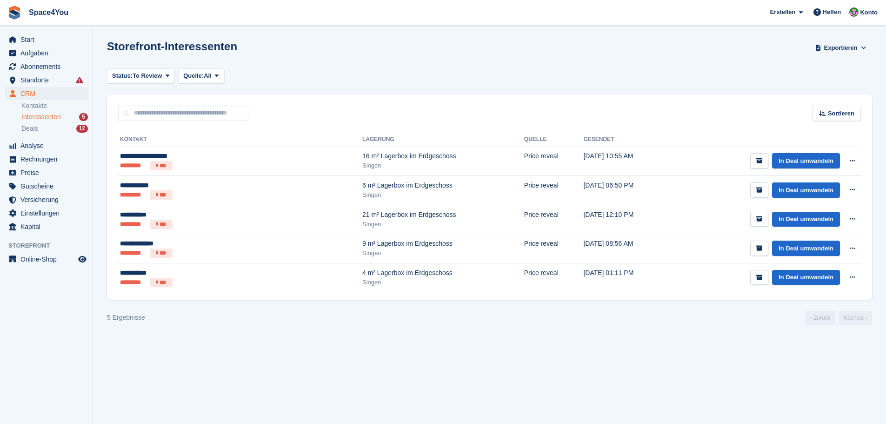
click at [299, 77] on div "Status: To Review All Archived To Review Quelle: All All Incomplete booking Pri…" at bounding box center [489, 75] width 765 height 15
drag, startPoint x: 249, startPoint y: 48, endPoint x: 93, endPoint y: 45, distance: 156.3
click at [93, 45] on section "Storefront-Interessenten Exportieren Exportieren Interessenten Exportieren Sie …" at bounding box center [489, 212] width 793 height 424
click at [143, 38] on section "Storefront-Interessenten Exportieren Exportieren Interessenten Exportieren Sie …" at bounding box center [489, 212] width 793 height 424
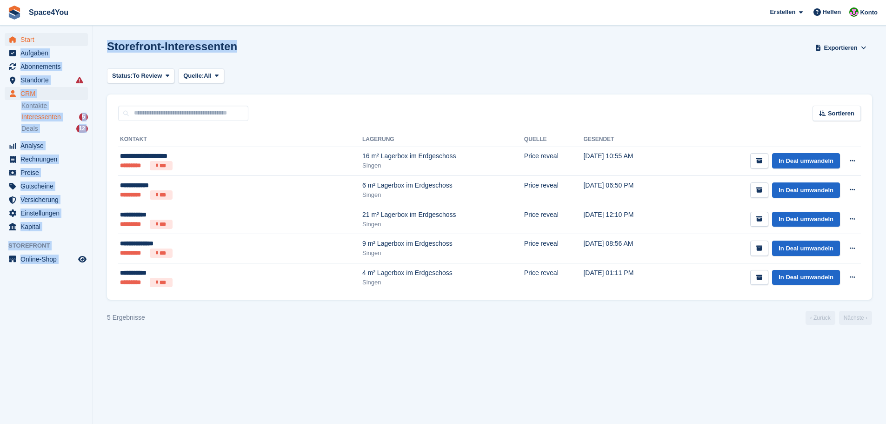
drag, startPoint x: 239, startPoint y: 45, endPoint x: 69, endPoint y: 42, distance: 170.2
click at [69, 42] on div "Start Aufgaben Abonnements Abonnements Abonnements Preiserhöhungen NEU Preiserh…" at bounding box center [443, 212] width 886 height 424
click at [210, 48] on h1 "Storefront-Interessenten" at bounding box center [172, 46] width 130 height 13
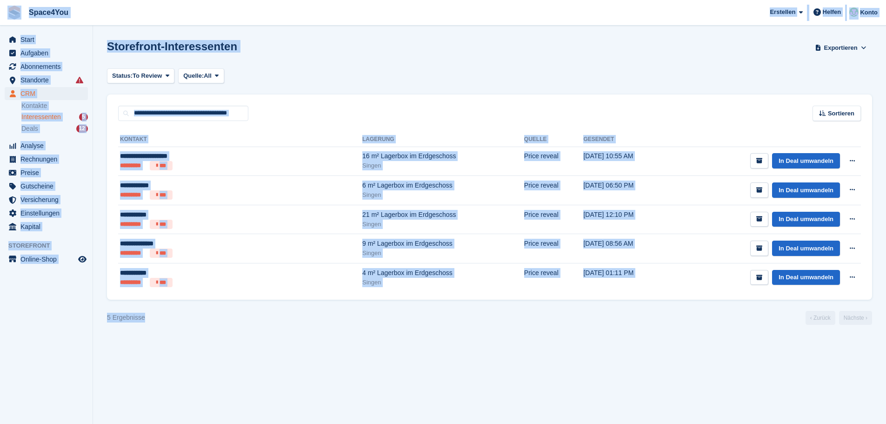
drag, startPoint x: 154, startPoint y: 321, endPoint x: 16, endPoint y: 3, distance: 346.8
click at [16, 3] on div "Space4You Erstellen Abonnement Rechnung Kontakt Deal Rabatt Seite Helfen Chat-S…" at bounding box center [443, 212] width 886 height 424
click at [182, 25] on section "Storefront-Interessenten Exportieren Exportieren Interessenten Exportieren Sie …" at bounding box center [489, 212] width 793 height 424
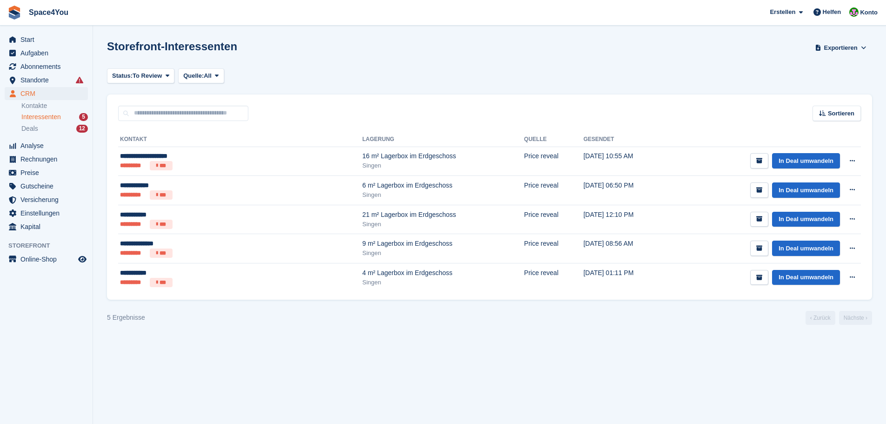
click at [299, 85] on section "Storefront-Interessenten Exportieren Exportieren Interessenten Exportieren Sie …" at bounding box center [489, 212] width 793 height 424
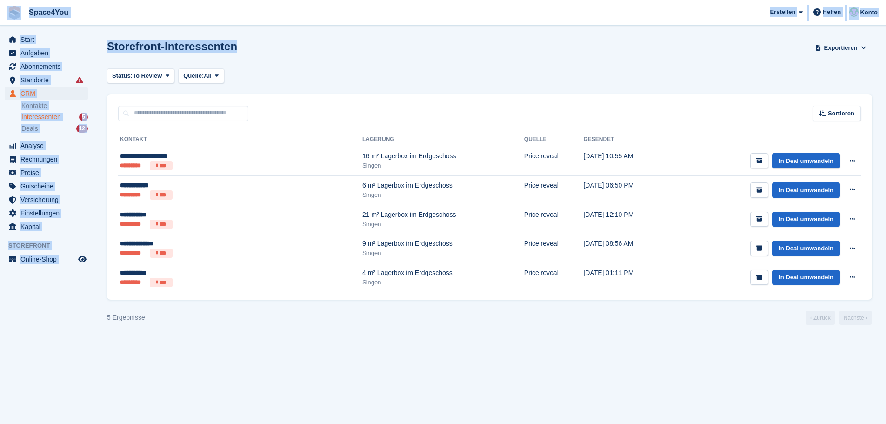
drag, startPoint x: 246, startPoint y: 47, endPoint x: 13, endPoint y: 8, distance: 236.2
click at [13, 8] on div "Space4You Erstellen Abonnement Rechnung Kontakt Deal Rabatt Seite Helfen Chat-S…" at bounding box center [443, 212] width 886 height 424
click at [260, 58] on div "Storefront-Interessenten Exportieren Exportieren Interessenten Exportieren Sie …" at bounding box center [489, 53] width 765 height 27
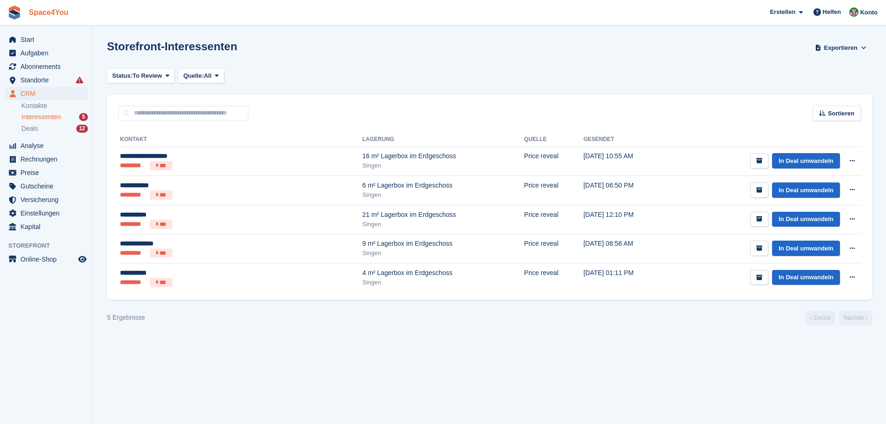
drag, startPoint x: 241, startPoint y: 51, endPoint x: 30, endPoint y: 6, distance: 215.4
click at [47, 5] on div "Space4You Erstellen Abonnement Rechnung Kontakt Deal Rabatt Seite Helfen Chat-S…" at bounding box center [443, 212] width 886 height 424
click at [248, 56] on div "Storefront-Interessenten Exportieren Exportieren Interessenten Exportieren Sie …" at bounding box center [489, 53] width 765 height 27
drag, startPoint x: 239, startPoint y: 49, endPoint x: 0, endPoint y: -1, distance: 244.6
click at [0, 0] on html "Space4You Erstellen Abonnement Rechnung Kontakt Deal Rabatt Seite Helfen Chat-S…" at bounding box center [443, 212] width 886 height 424
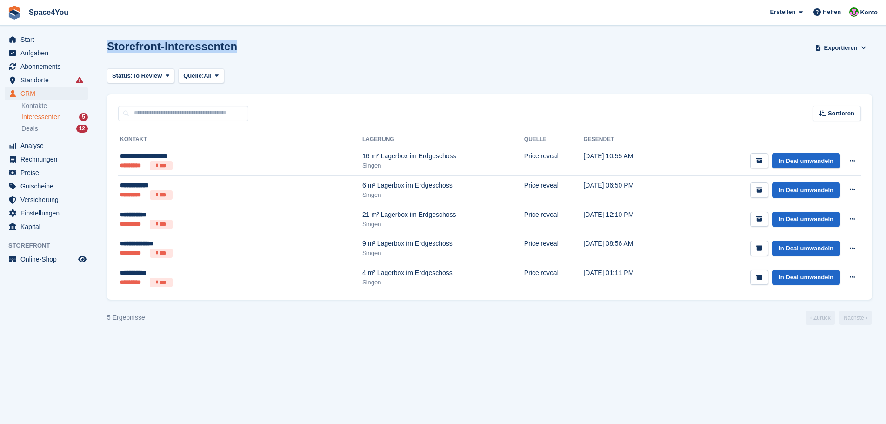
click at [266, 47] on div "Storefront-Interessenten Exportieren Exportieren Interessenten Exportieren Sie …" at bounding box center [489, 53] width 765 height 27
click at [145, 51] on h1 "Storefront-Interessenten" at bounding box center [172, 46] width 130 height 13
click at [203, 48] on h1 "Storefront-Interessenten" at bounding box center [172, 46] width 130 height 13
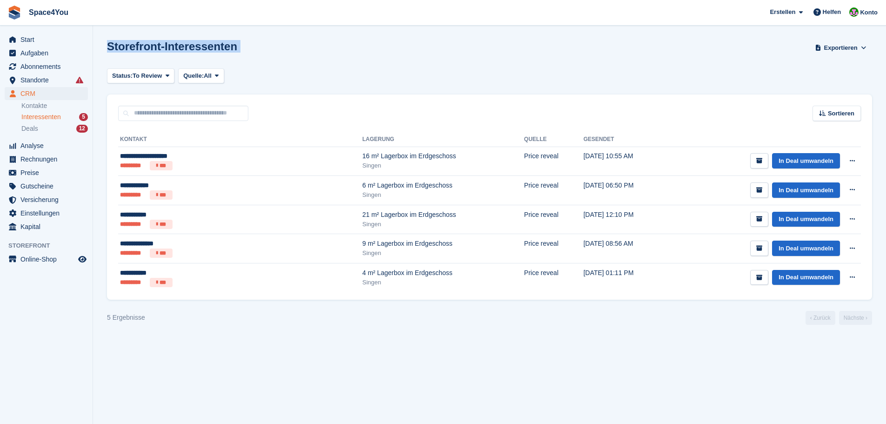
click at [203, 48] on h1 "Storefront-Interessenten" at bounding box center [172, 46] width 130 height 13
click at [245, 51] on div "Storefront-Interessenten Exportieren Exportieren Interessenten Exportieren Sie …" at bounding box center [489, 53] width 765 height 27
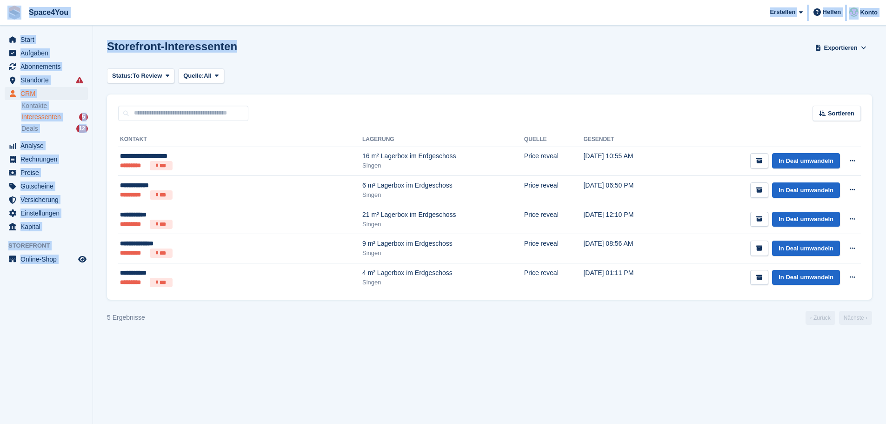
drag, startPoint x: 229, startPoint y: 47, endPoint x: 2, endPoint y: 18, distance: 229.3
click at [2, 18] on div "Space4You Erstellen Abonnement Rechnung Kontakt Deal Rabatt Seite Helfen Chat-S…" at bounding box center [443, 212] width 886 height 424
click at [286, 34] on section "Storefront-Interessenten Exportieren Exportieren Interessenten Exportieren Sie …" at bounding box center [489, 212] width 793 height 424
drag, startPoint x: 230, startPoint y: 48, endPoint x: 12, endPoint y: 15, distance: 220.1
click at [12, 15] on div "Space4You Erstellen Abonnement Rechnung Kontakt Deal Rabatt Seite Helfen Chat-S…" at bounding box center [443, 212] width 886 height 424
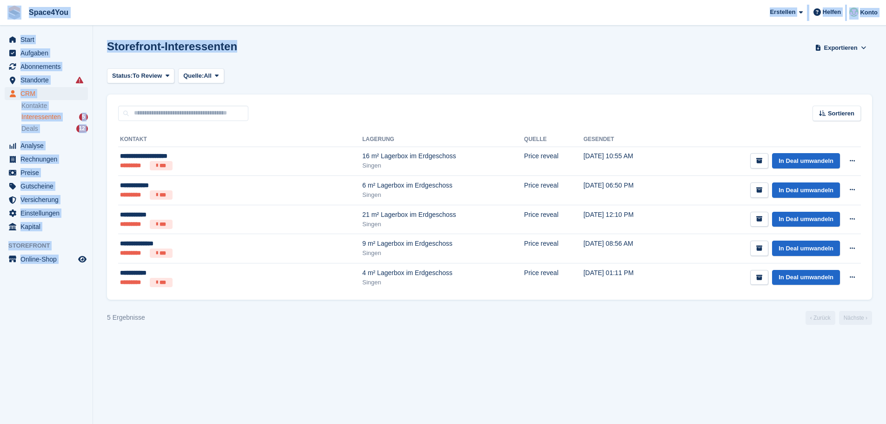
click at [146, 15] on span "Space4You Erstellen Abonnement Rechnung Kontakt Deal Rabatt Seite Helfen Chat-S…" at bounding box center [443, 12] width 886 height 25
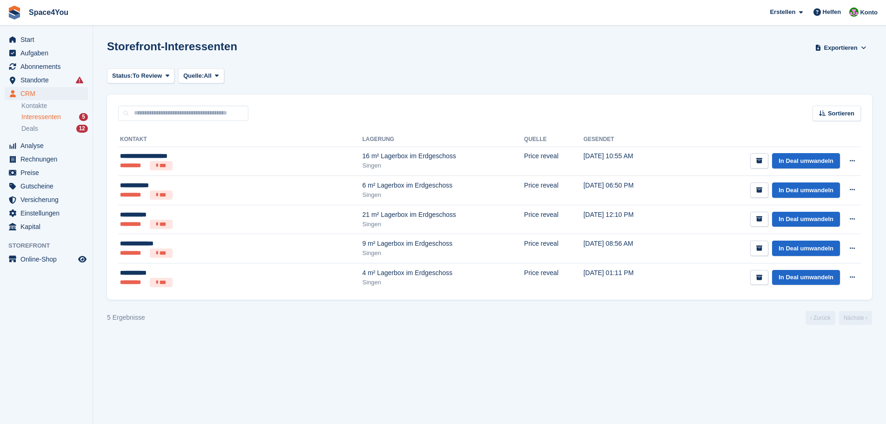
click at [181, 44] on h1 "Storefront-Interessenten" at bounding box center [172, 46] width 130 height 13
click at [218, 40] on h1 "Storefront-Interessenten" at bounding box center [172, 46] width 130 height 13
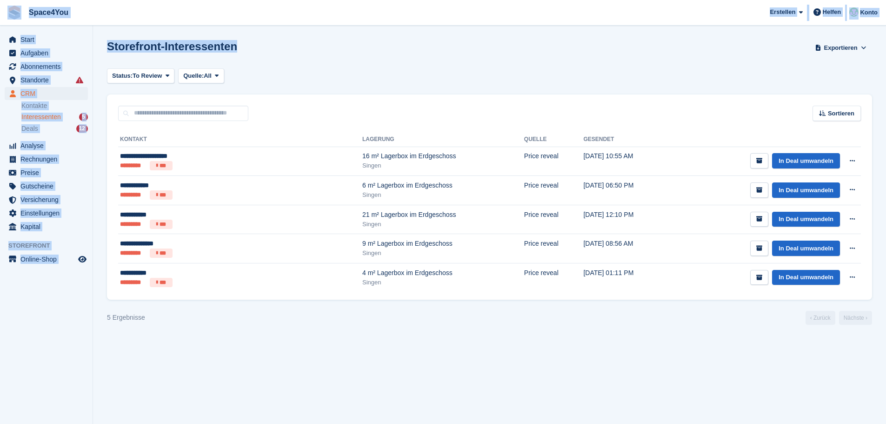
drag, startPoint x: 229, startPoint y: 46, endPoint x: 23, endPoint y: 20, distance: 207.7
click at [23, 20] on div "Space4You Erstellen Abonnement Rechnung Kontakt Deal Rabatt Seite Helfen Chat-S…" at bounding box center [443, 212] width 886 height 424
click at [203, 55] on div "Storefront-Interessenten Exportieren Exportieren Interessenten Exportieren Sie …" at bounding box center [489, 53] width 765 height 27
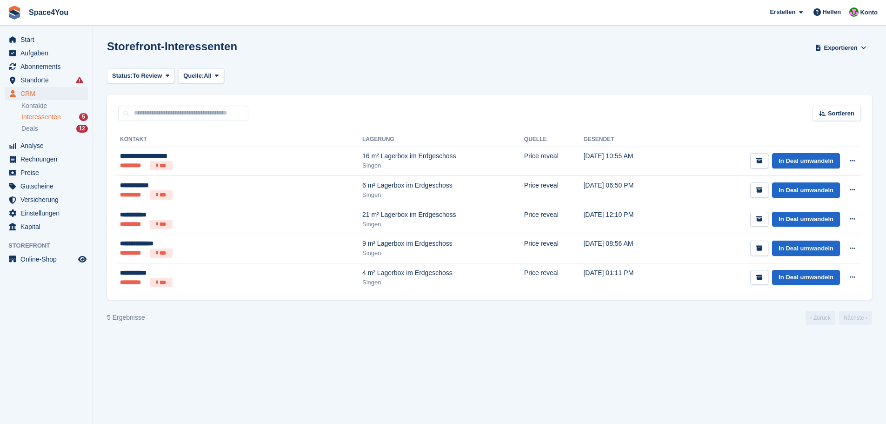
click at [228, 49] on h1 "Storefront-Interessenten" at bounding box center [172, 46] width 130 height 13
click at [233, 51] on div "Storefront-Interessenten Exportieren Exportieren Interessenten Exportieren Sie …" at bounding box center [489, 53] width 765 height 27
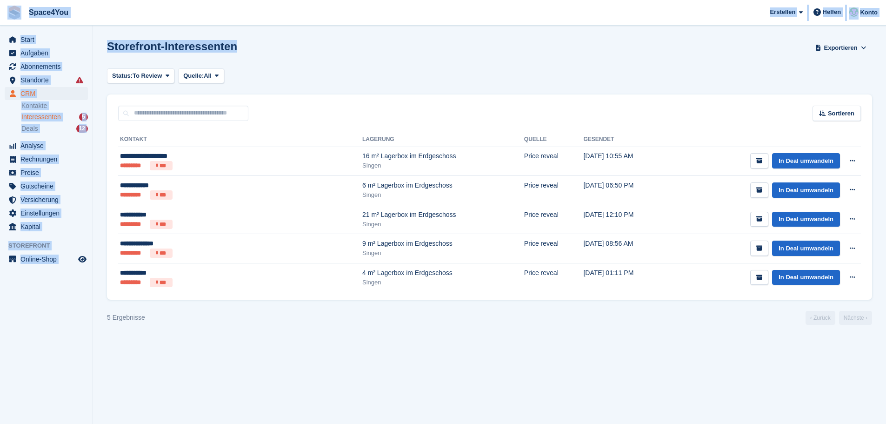
drag, startPoint x: 233, startPoint y: 47, endPoint x: 7, endPoint y: 12, distance: 228.4
click at [7, 12] on div "Space4You Erstellen Abonnement Rechnung Kontakt Deal Rabatt Seite Helfen Chat-S…" at bounding box center [443, 212] width 886 height 424
click at [126, 42] on h1 "Storefront-Interessenten" at bounding box center [172, 46] width 130 height 13
drag, startPoint x: 236, startPoint y: 46, endPoint x: 0, endPoint y: 3, distance: 239.5
click at [0, 3] on div "Space4You Erstellen Abonnement Rechnung Kontakt Deal Rabatt Seite Helfen Chat-S…" at bounding box center [443, 212] width 886 height 424
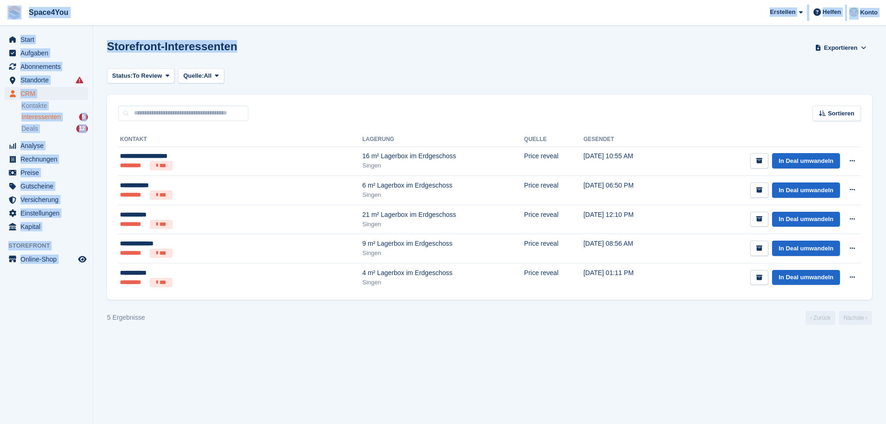
click at [286, 48] on div "Storefront-Interessenten Exportieren Exportieren Interessenten Exportieren Sie …" at bounding box center [489, 53] width 765 height 27
drag, startPoint x: 280, startPoint y: 49, endPoint x: 14, endPoint y: 16, distance: 268.5
click at [14, 16] on div "Space4You Erstellen Abonnement Rechnung Kontakt Deal Rabatt Seite Helfen Chat-S…" at bounding box center [443, 212] width 886 height 424
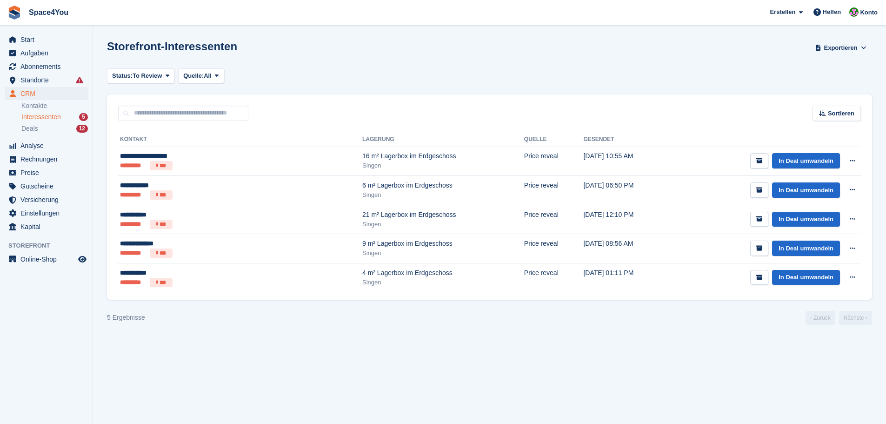
click at [412, 68] on div "Status: To Review All Archived To Review Quelle: All All Incomplete booking Pri…" at bounding box center [489, 75] width 765 height 15
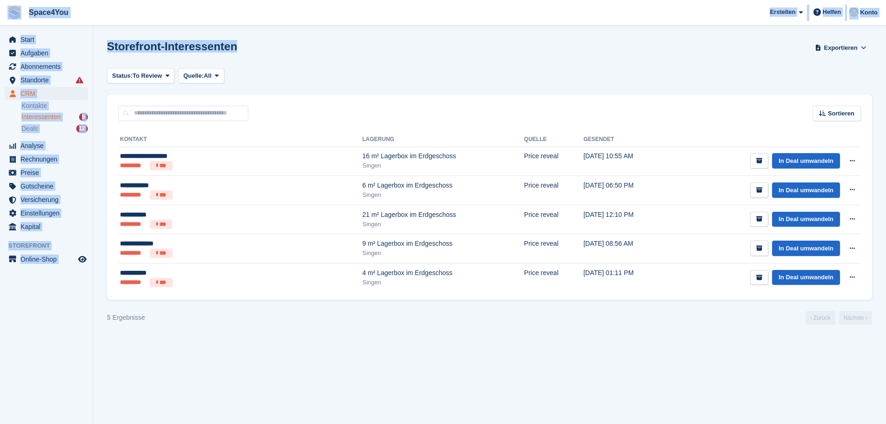
drag, startPoint x: 244, startPoint y: 53, endPoint x: 0, endPoint y: 14, distance: 246.2
click at [0, 14] on div "Space4You Erstellen Abonnement Rechnung Kontakt Deal Rabatt Seite Helfen Chat-S…" at bounding box center [443, 212] width 886 height 424
click at [257, 52] on div "Storefront-Interessenten Exportieren Exportieren Interessenten Exportieren Sie …" at bounding box center [489, 53] width 765 height 27
drag, startPoint x: 232, startPoint y: 52, endPoint x: 0, endPoint y: 17, distance: 234.3
click at [0, 17] on div "Space4You Erstellen Abonnement Rechnung Kontakt Deal Rabatt Seite Helfen Chat-S…" at bounding box center [443, 212] width 886 height 424
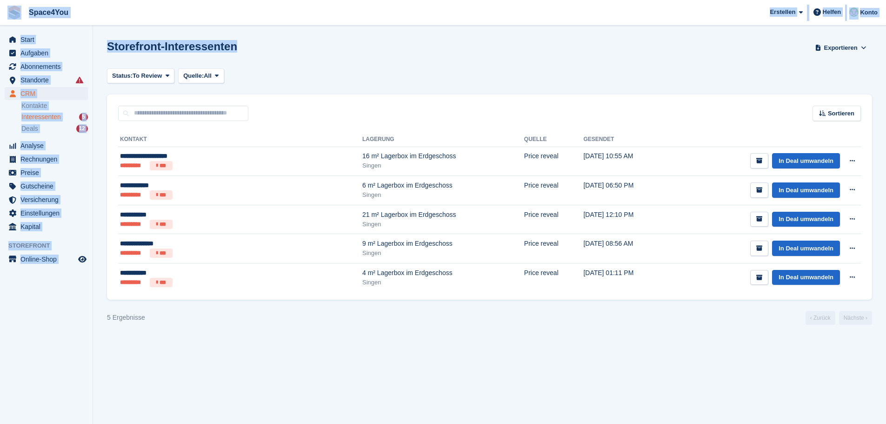
click at [280, 21] on span "Space4You Erstellen Abonnement Rechnung Kontakt Deal Rabatt Seite Helfen Chat-S…" at bounding box center [443, 12] width 886 height 25
drag, startPoint x: 239, startPoint y: 45, endPoint x: 0, endPoint y: 6, distance: 242.2
click at [0, 6] on div "Space4You Erstellen Abonnement Rechnung Kontakt Deal Rabatt Seite Helfen Chat-S…" at bounding box center [443, 212] width 886 height 424
click at [148, 18] on span "Space4You Erstellen Abonnement Rechnung Kontakt Deal Rabatt Seite Helfen Chat-S…" at bounding box center [443, 12] width 886 height 25
drag, startPoint x: 234, startPoint y: 46, endPoint x: 8, endPoint y: 16, distance: 227.5
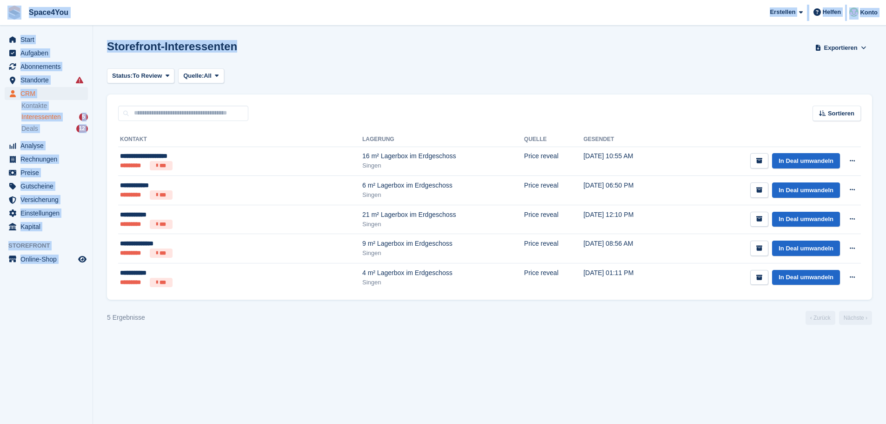
click at [8, 16] on div "Space4You Erstellen Abonnement Rechnung Kontakt Deal Rabatt Seite Helfen Chat-S…" at bounding box center [443, 212] width 886 height 424
click at [169, 13] on span "Space4You Erstellen Abonnement Rechnung Kontakt Deal Rabatt Seite Helfen Chat-S…" at bounding box center [443, 12] width 886 height 25
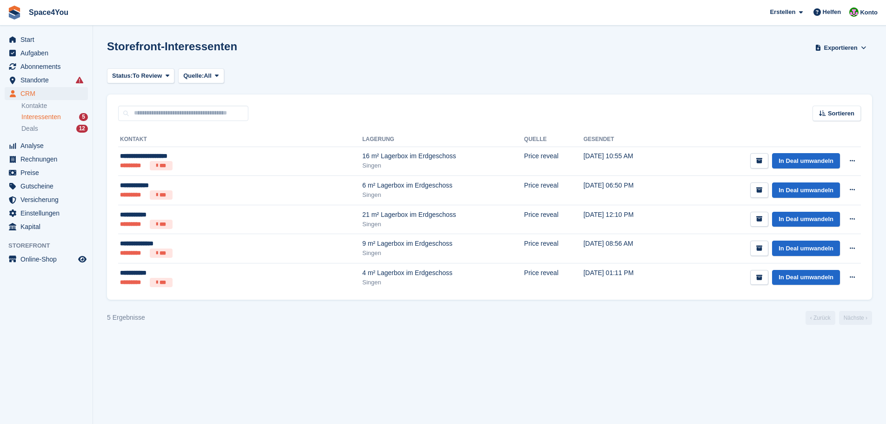
click at [274, 87] on section "Storefront-Interessenten Exportieren Exportieren Interessenten Exportieren Sie …" at bounding box center [489, 212] width 793 height 424
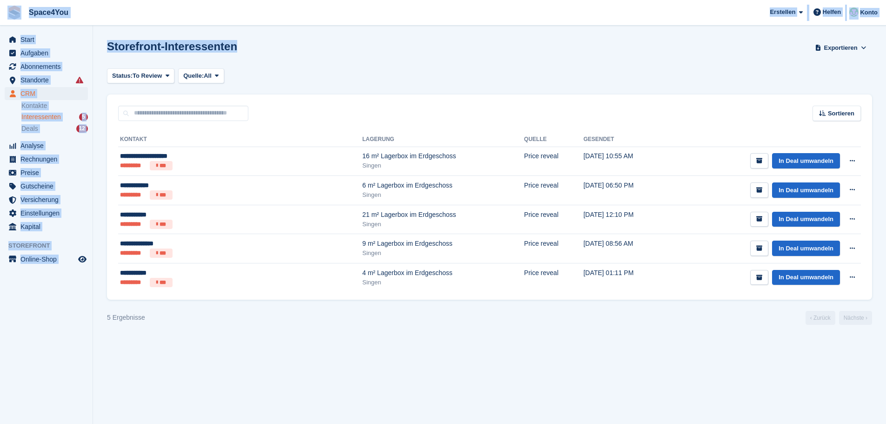
drag, startPoint x: 239, startPoint y: 43, endPoint x: 0, endPoint y: 13, distance: 240.9
click at [0, 13] on div "Space4You Erstellen Abonnement Rechnung Kontakt Deal Rabatt Seite Helfen Chat-S…" at bounding box center [443, 212] width 886 height 424
click at [227, 26] on section "Storefront-Interessenten Exportieren Exportieren Interessenten Exportieren Sie …" at bounding box center [489, 212] width 793 height 424
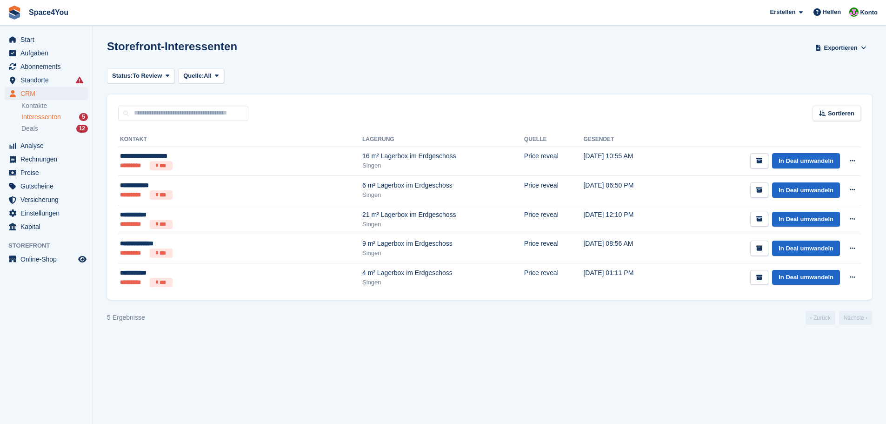
click at [242, 35] on section "Storefront-Interessenten Exportieren Exportieren Interessenten Exportieren Sie …" at bounding box center [489, 212] width 793 height 424
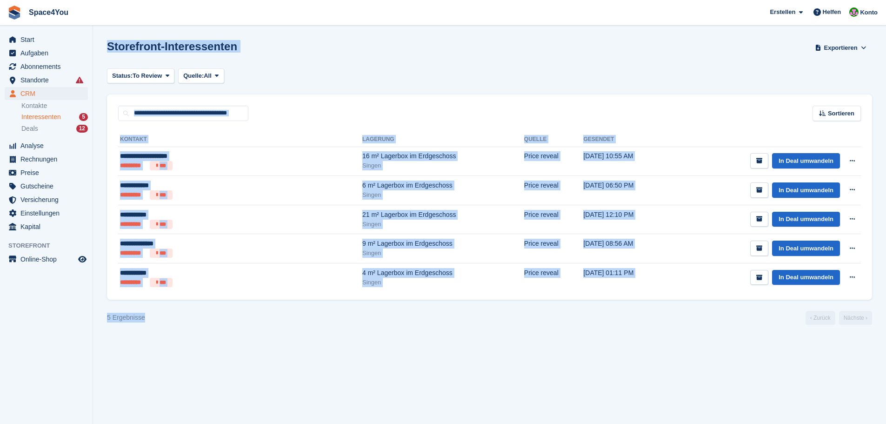
drag, startPoint x: 126, startPoint y: 326, endPoint x: 90, endPoint y: 326, distance: 36.3
click at [90, 326] on div "Start Aufgaben Abonnements Abonnements Abonnements Preiserhöhungen NEU Preiserh…" at bounding box center [443, 212] width 886 height 424
click at [164, 337] on section "Storefront-Interessenten Exportieren Exportieren Interessenten Exportieren Sie …" at bounding box center [489, 212] width 793 height 424
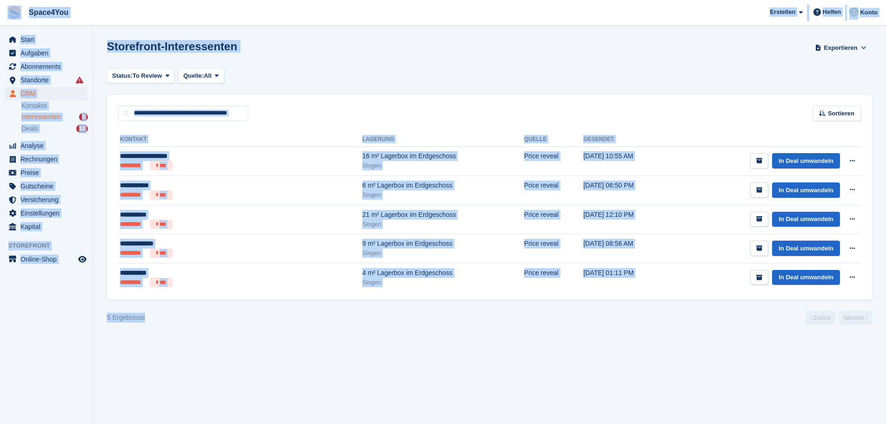
drag, startPoint x: 163, startPoint y: 322, endPoint x: 6, endPoint y: 15, distance: 344.2
click at [6, 15] on div "Space4You Erstellen Abonnement Rechnung Kontakt Deal Rabatt Seite Helfen Chat-S…" at bounding box center [443, 212] width 886 height 424
click at [212, 18] on span "Space4You Erstellen Abonnement Rechnung Kontakt Deal Rabatt Seite Helfen Chat-S…" at bounding box center [443, 12] width 886 height 25
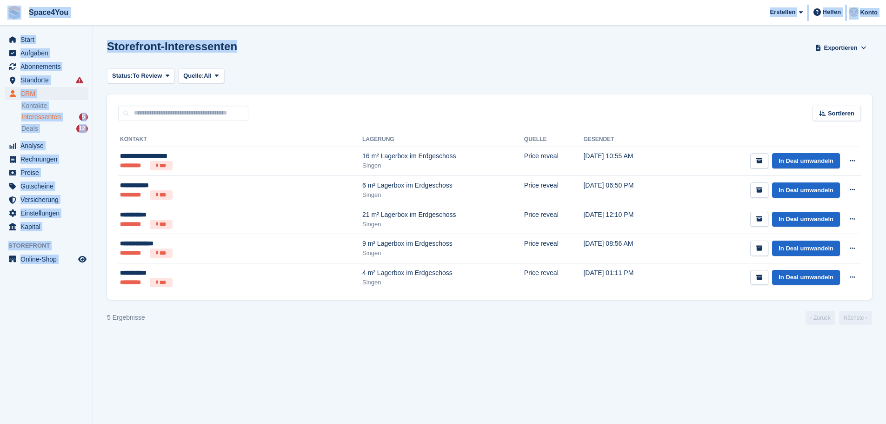
drag, startPoint x: 233, startPoint y: 56, endPoint x: 0, endPoint y: 19, distance: 236.0
click at [0, 19] on div "Space4You Erstellen Abonnement Rechnung Kontakt Deal Rabatt Seite Helfen Chat-S…" at bounding box center [443, 212] width 886 height 424
click at [303, 47] on div "Storefront-Interessenten Exportieren Exportieren Interessenten Exportieren Sie …" at bounding box center [489, 53] width 765 height 27
drag, startPoint x: 233, startPoint y: 48, endPoint x: 10, endPoint y: 20, distance: 225.1
click at [10, 20] on div "Space4You Erstellen Abonnement Rechnung Kontakt Deal Rabatt Seite Helfen Chat-S…" at bounding box center [443, 212] width 886 height 424
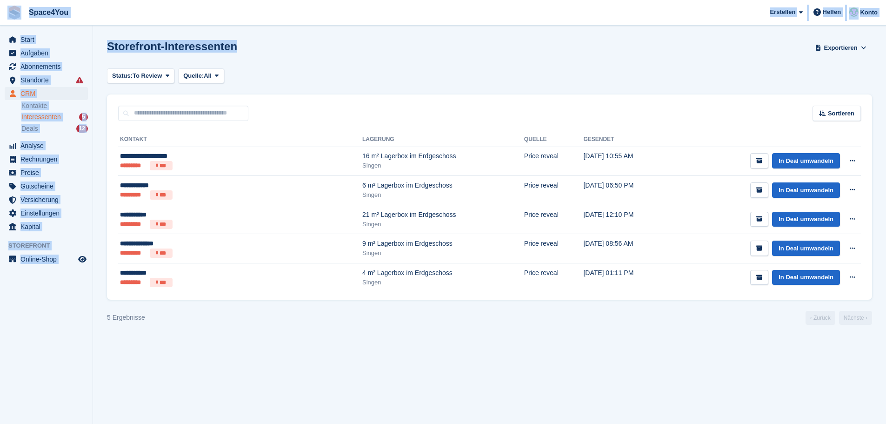
click at [109, 14] on span "Space4You Erstellen Abonnement Rechnung Kontakt Deal Rabatt Seite Helfen Chat-S…" at bounding box center [443, 12] width 886 height 25
drag, startPoint x: 252, startPoint y: 54, endPoint x: 9, endPoint y: 13, distance: 246.6
click at [9, 13] on div "Space4You Erstellen Abonnement Rechnung Kontakt Deal Rabatt Seite Helfen Chat-S…" at bounding box center [443, 212] width 886 height 424
click at [350, 60] on div "Storefront-Interessenten Exportieren Exportieren Interessenten Exportieren Sie …" at bounding box center [489, 53] width 765 height 27
drag, startPoint x: 206, startPoint y: 51, endPoint x: 13, endPoint y: 23, distance: 194.1
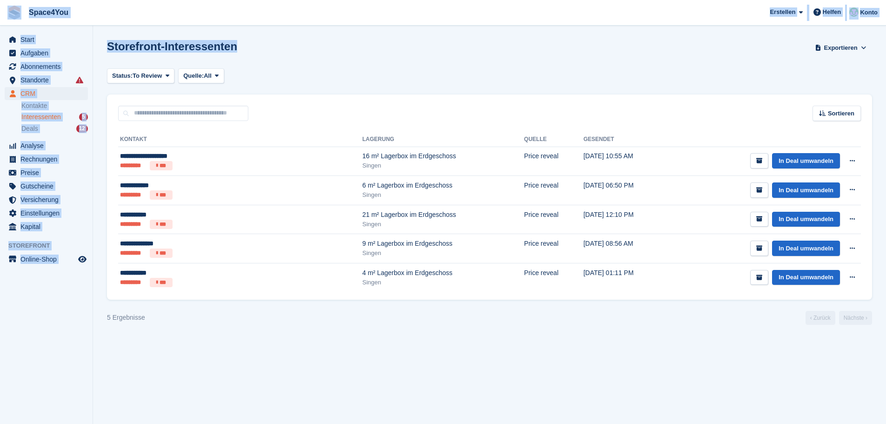
click at [13, 23] on div "Space4You Erstellen Abonnement Rechnung Kontakt Deal Rabatt Seite Helfen Chat-S…" at bounding box center [443, 212] width 886 height 424
click at [136, 17] on span "Space4You Erstellen Abonnement Rechnung Kontakt Deal Rabatt Seite Helfen Chat-S…" at bounding box center [443, 12] width 886 height 25
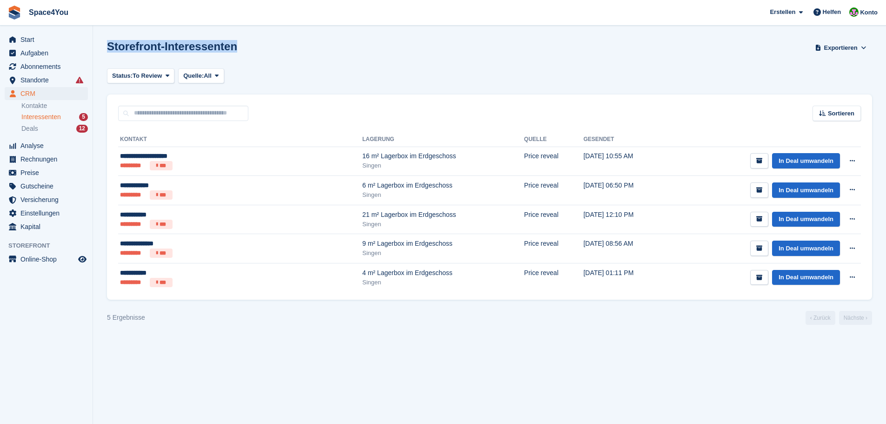
drag, startPoint x: 106, startPoint y: 48, endPoint x: 254, endPoint y: 35, distance: 148.4
click at [254, 35] on section "Storefront-Interessenten Exportieren Exportieren Interessenten Exportieren Sie …" at bounding box center [489, 212] width 793 height 424
drag, startPoint x: 168, startPoint y: 51, endPoint x: 93, endPoint y: 49, distance: 74.4
click at [93, 49] on section "Storefront-Interessenten Exportieren Exportieren Interessenten Exportieren Sie …" at bounding box center [489, 212] width 793 height 424
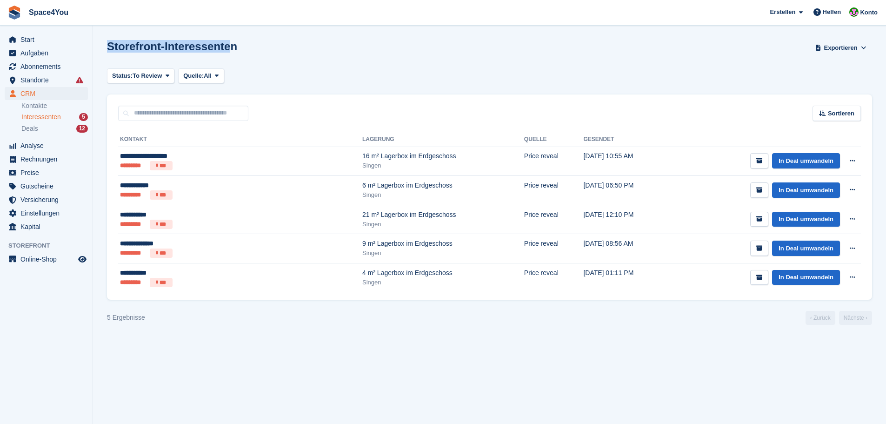
click at [209, 52] on h1 "Storefront-Interessenten" at bounding box center [172, 46] width 130 height 13
drag, startPoint x: 261, startPoint y: 52, endPoint x: 106, endPoint y: 49, distance: 155.8
click at [106, 49] on section "Storefront-Interessenten Exportieren Exportieren Interessenten Exportieren Sie …" at bounding box center [489, 212] width 793 height 424
click at [152, 47] on h1 "Storefront-Interessenten" at bounding box center [172, 46] width 130 height 13
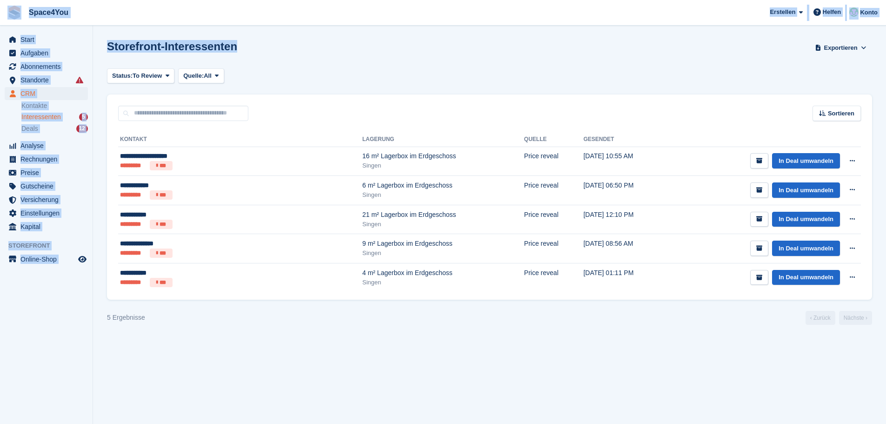
drag, startPoint x: 243, startPoint y: 47, endPoint x: 13, endPoint y: 14, distance: 232.5
click at [13, 14] on div "Space4You Erstellen Abonnement Rechnung Kontakt Deal Rabatt Seite Helfen Chat-S…" at bounding box center [443, 212] width 886 height 424
click at [111, 6] on span "Space4You Erstellen Abonnement Rechnung Kontakt Deal Rabatt Seite Helfen Chat-S…" at bounding box center [443, 12] width 886 height 25
drag, startPoint x: 232, startPoint y: 45, endPoint x: 12, endPoint y: 16, distance: 222.2
click at [12, 16] on div "Space4You Erstellen Abonnement Rechnung Kontakt Deal Rabatt Seite Helfen Chat-S…" at bounding box center [443, 212] width 886 height 424
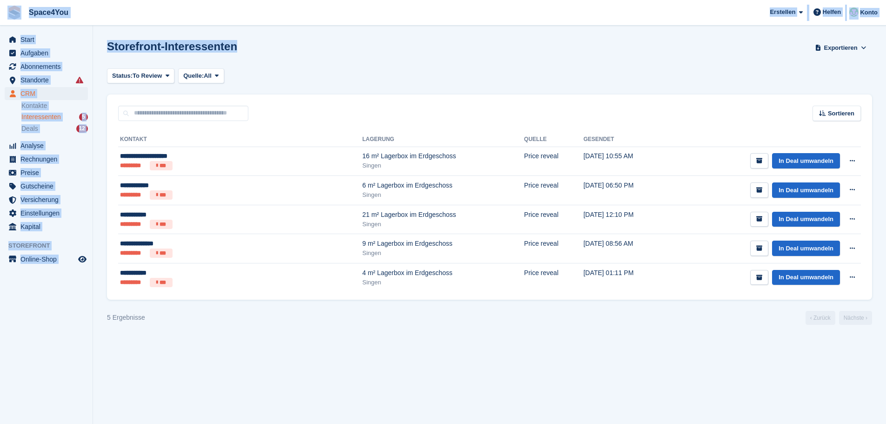
click at [139, 32] on section "Storefront-Interessenten Exportieren Exportieren Interessenten Exportieren Sie …" at bounding box center [489, 212] width 793 height 424
drag, startPoint x: 242, startPoint y: 50, endPoint x: 13, endPoint y: 8, distance: 232.6
click at [13, 8] on div "Space4You Erstellen Abonnement Rechnung Kontakt Deal Rabatt Seite Helfen Chat-S…" at bounding box center [443, 212] width 886 height 424
click at [87, 24] on span "Space4You Erstellen Abonnement Rechnung Kontakt Deal Rabatt Seite Helfen Chat-S…" at bounding box center [443, 12] width 886 height 25
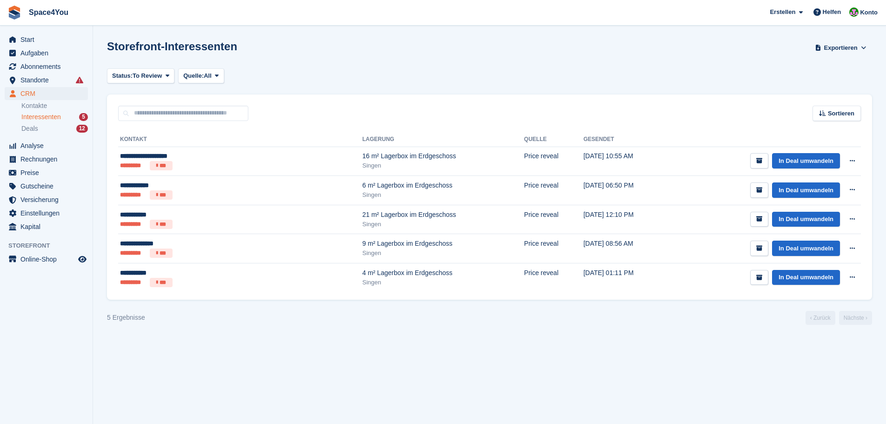
click at [175, 46] on h1 "Storefront-Interessenten" at bounding box center [172, 46] width 130 height 13
click at [265, 37] on section "Storefront-Interessenten Exportieren Exportieren Interessenten Exportieren Sie …" at bounding box center [489, 212] width 793 height 424
drag, startPoint x: 146, startPoint y: 318, endPoint x: 113, endPoint y: 316, distance: 33.5
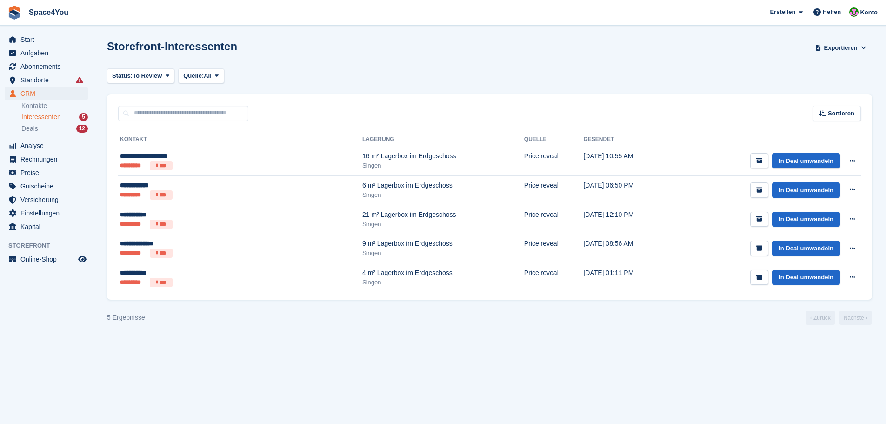
click at [129, 319] on div "5 Ergebnisse ‹ Zurück Nächste ›" at bounding box center [489, 318] width 765 height 14
click at [113, 316] on div "5 Ergebnisse" at bounding box center [126, 317] width 38 height 10
click at [210, 324] on div "5 Ergebnisse ‹ Zurück Nächste ›" at bounding box center [489, 318] width 765 height 14
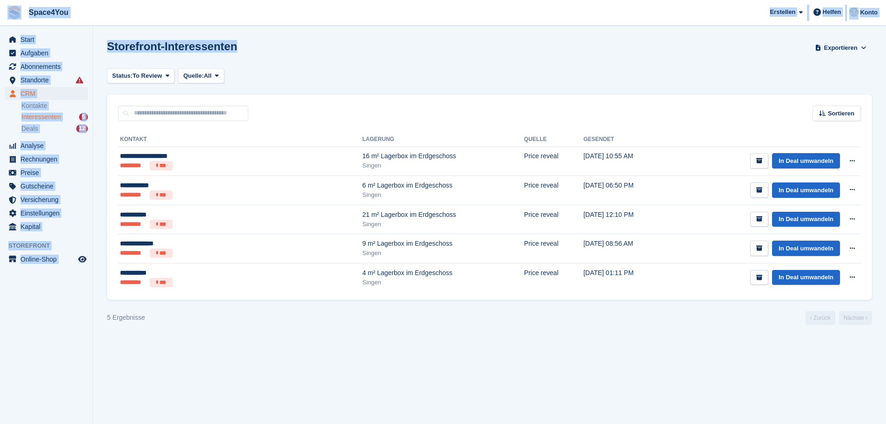
drag, startPoint x: 233, startPoint y: 48, endPoint x: 6, endPoint y: 7, distance: 231.0
click at [6, 7] on div "Space4You Erstellen Abonnement Rechnung Kontakt Deal Rabatt Seite Helfen Chat-S…" at bounding box center [443, 212] width 886 height 424
click at [133, 11] on span "Space4You Erstellen Abonnement Rechnung Kontakt Deal Rabatt Seite Helfen Chat-S…" at bounding box center [443, 12] width 886 height 25
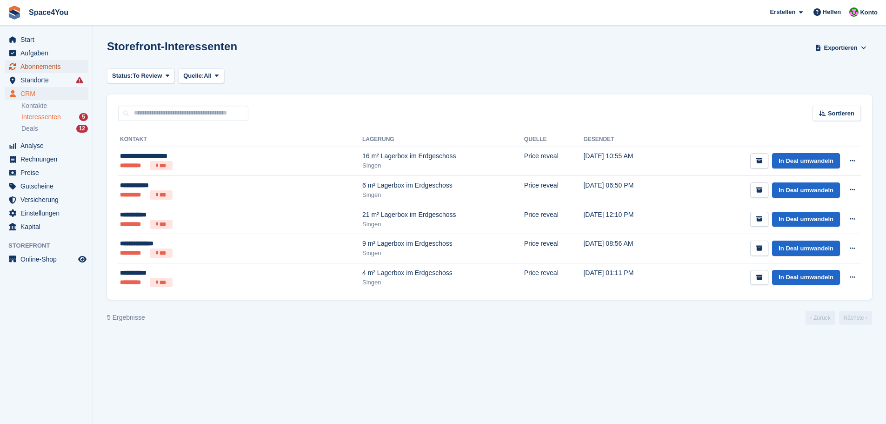
click at [61, 66] on span "Abonnements" at bounding box center [48, 66] width 56 height 13
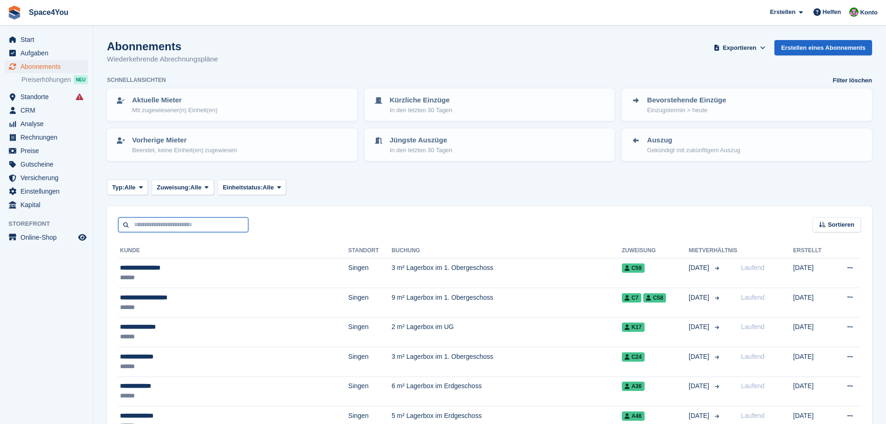
click at [194, 226] on input "text" at bounding box center [183, 224] width 130 height 15
type input "******"
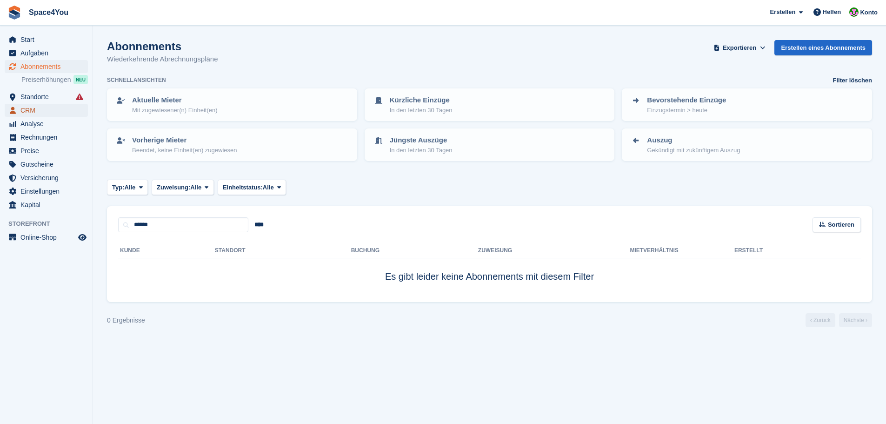
click at [27, 113] on span "CRM" at bounding box center [48, 110] width 56 height 13
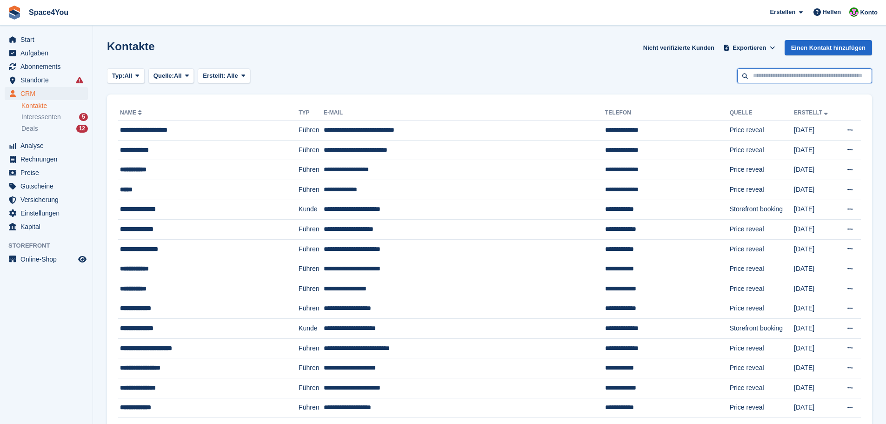
click at [827, 78] on input "text" at bounding box center [804, 75] width 135 height 15
type input "****"
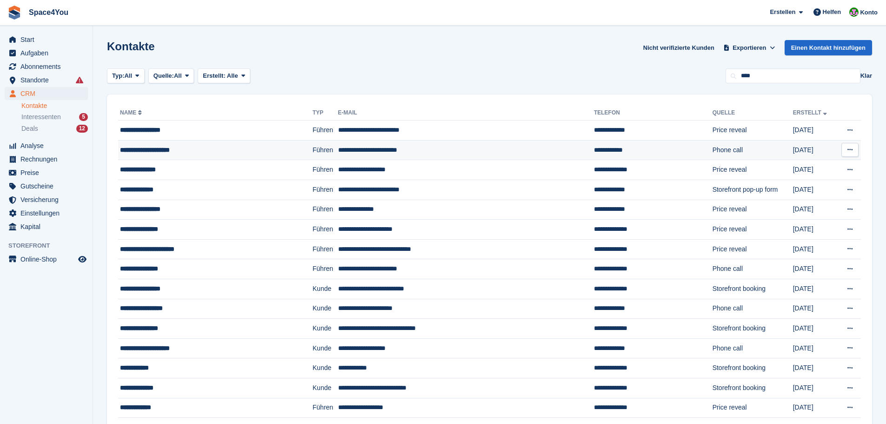
click at [207, 152] on div "**********" at bounding box center [198, 150] width 156 height 10
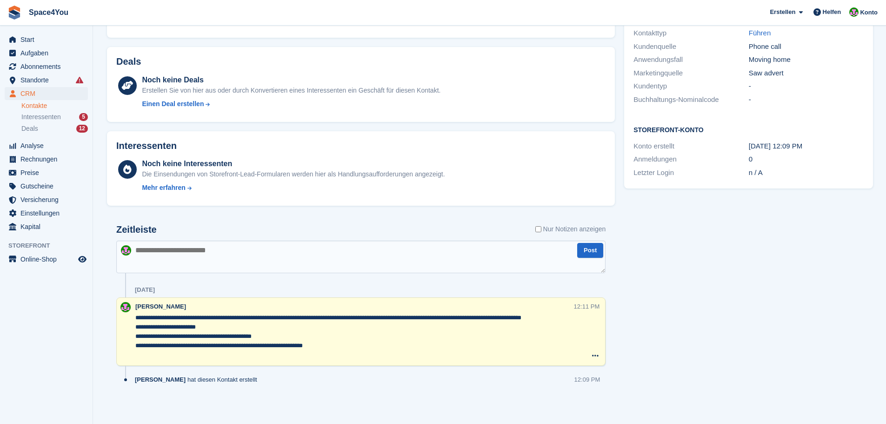
scroll to position [195, 0]
click at [241, 262] on textarea at bounding box center [360, 255] width 489 height 33
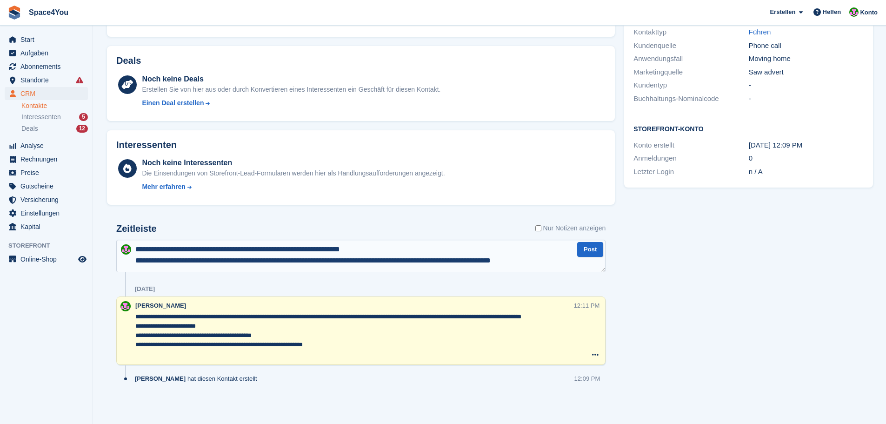
scroll to position [5, 0]
type textarea "**********"
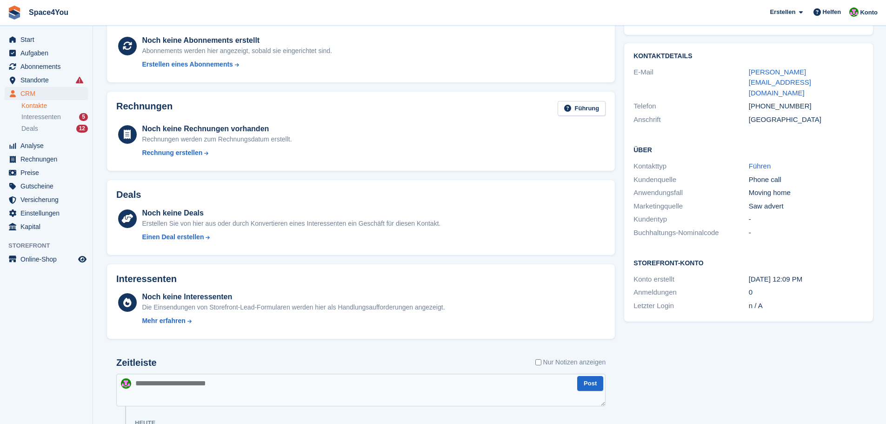
scroll to position [0, 0]
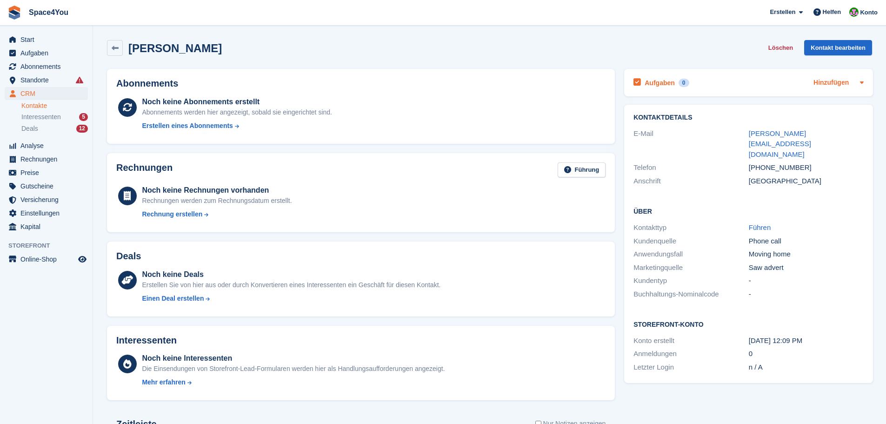
click at [820, 85] on link "Hinzufügen" at bounding box center [830, 83] width 35 height 11
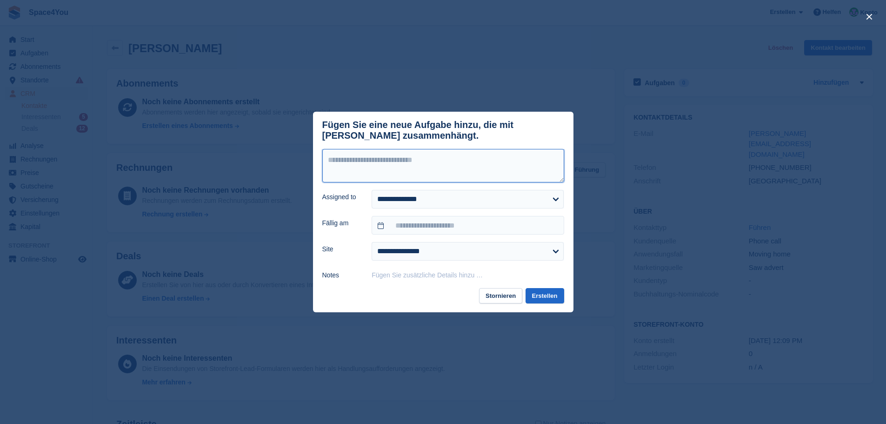
click at [414, 170] on textarea at bounding box center [443, 165] width 242 height 33
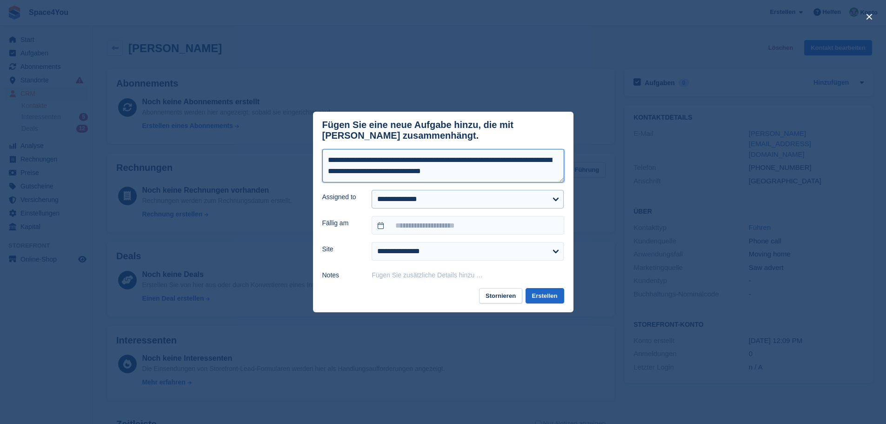
type textarea "**********"
click at [422, 204] on select "**********" at bounding box center [468, 199] width 192 height 19
select select "****"
click at [372, 192] on select "**********" at bounding box center [468, 199] width 192 height 19
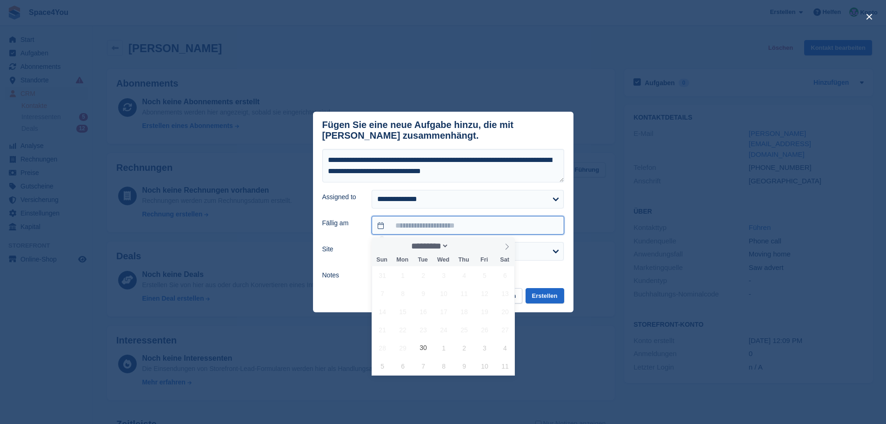
click at [416, 230] on input "text" at bounding box center [468, 225] width 192 height 19
click at [442, 248] on select "********* ******* ******** ********" at bounding box center [428, 246] width 41 height 10
select select "*"
click at [408, 241] on select "********* ******* ******** ********" at bounding box center [428, 246] width 41 height 10
click at [397, 350] on span "27" at bounding box center [403, 348] width 18 height 18
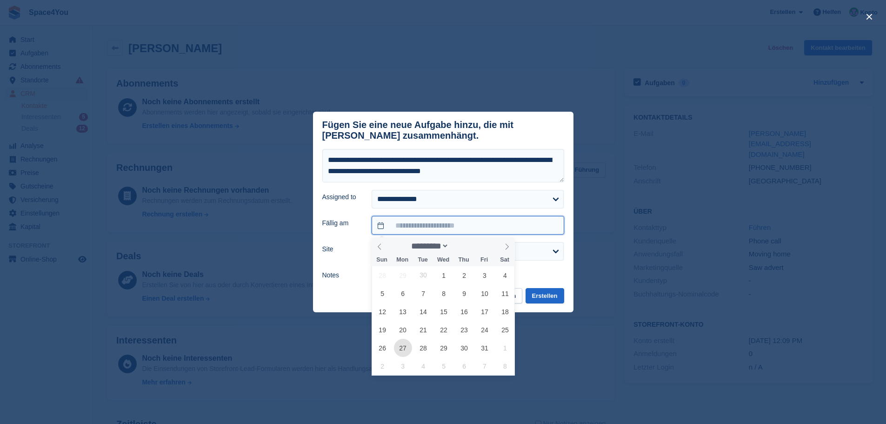
type input "**********"
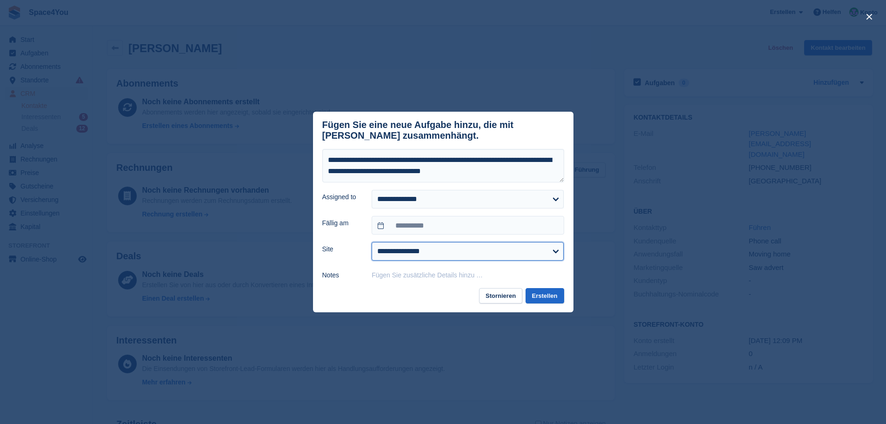
click at [414, 259] on select "**********" at bounding box center [468, 251] width 192 height 19
select select "***"
click at [372, 244] on select "**********" at bounding box center [468, 251] width 192 height 19
click at [545, 299] on button "Erstellen" at bounding box center [544, 295] width 39 height 15
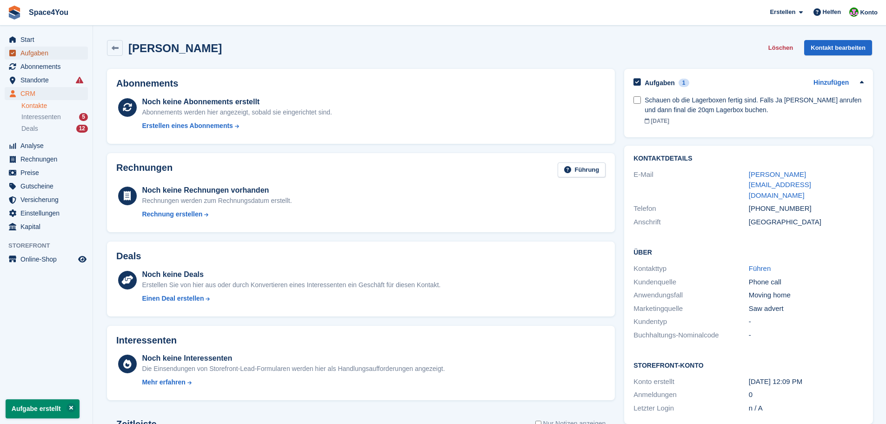
click at [53, 48] on span "Aufgaben" at bounding box center [48, 53] width 56 height 13
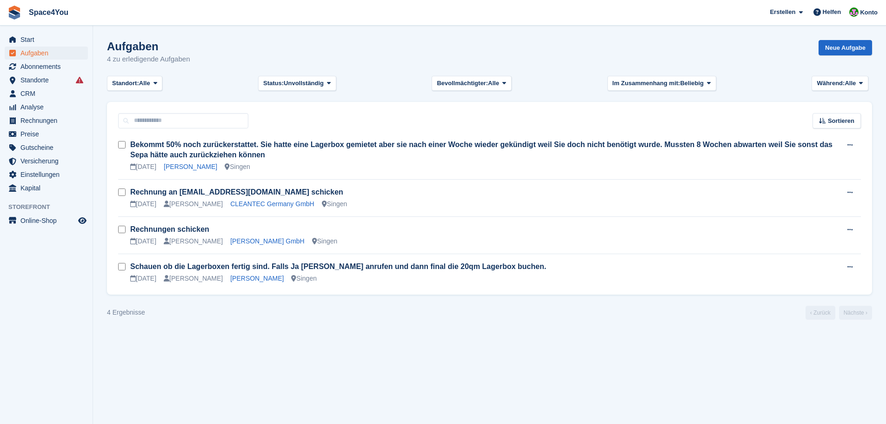
click at [191, 57] on div "Aufgaben 4 zu erledigende Aufgaben Neue Aufgabe" at bounding box center [489, 58] width 765 height 36
